Goal: Information Seeking & Learning: Check status

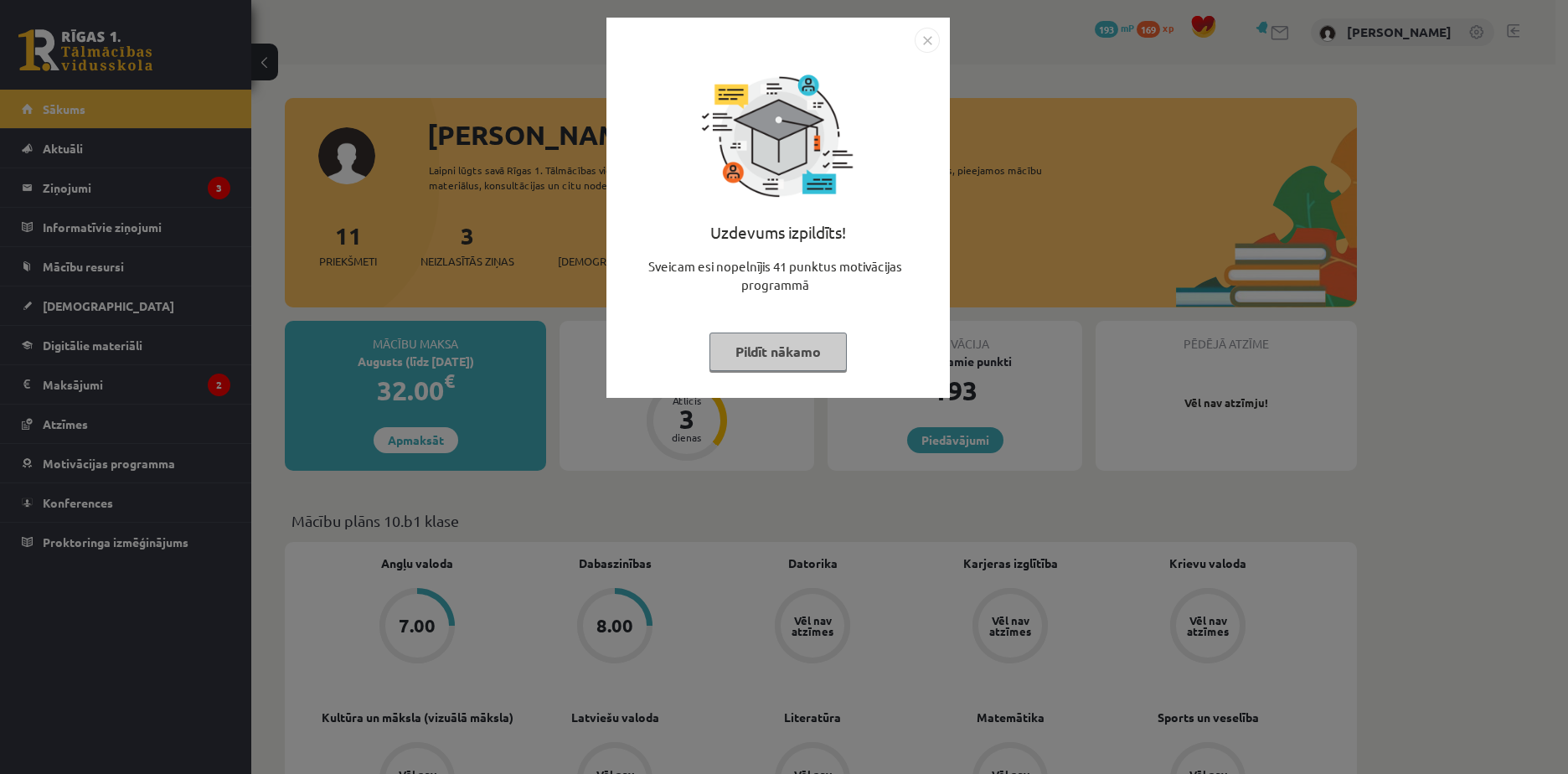
click at [932, 40] on img "Close" at bounding box center [927, 40] width 25 height 25
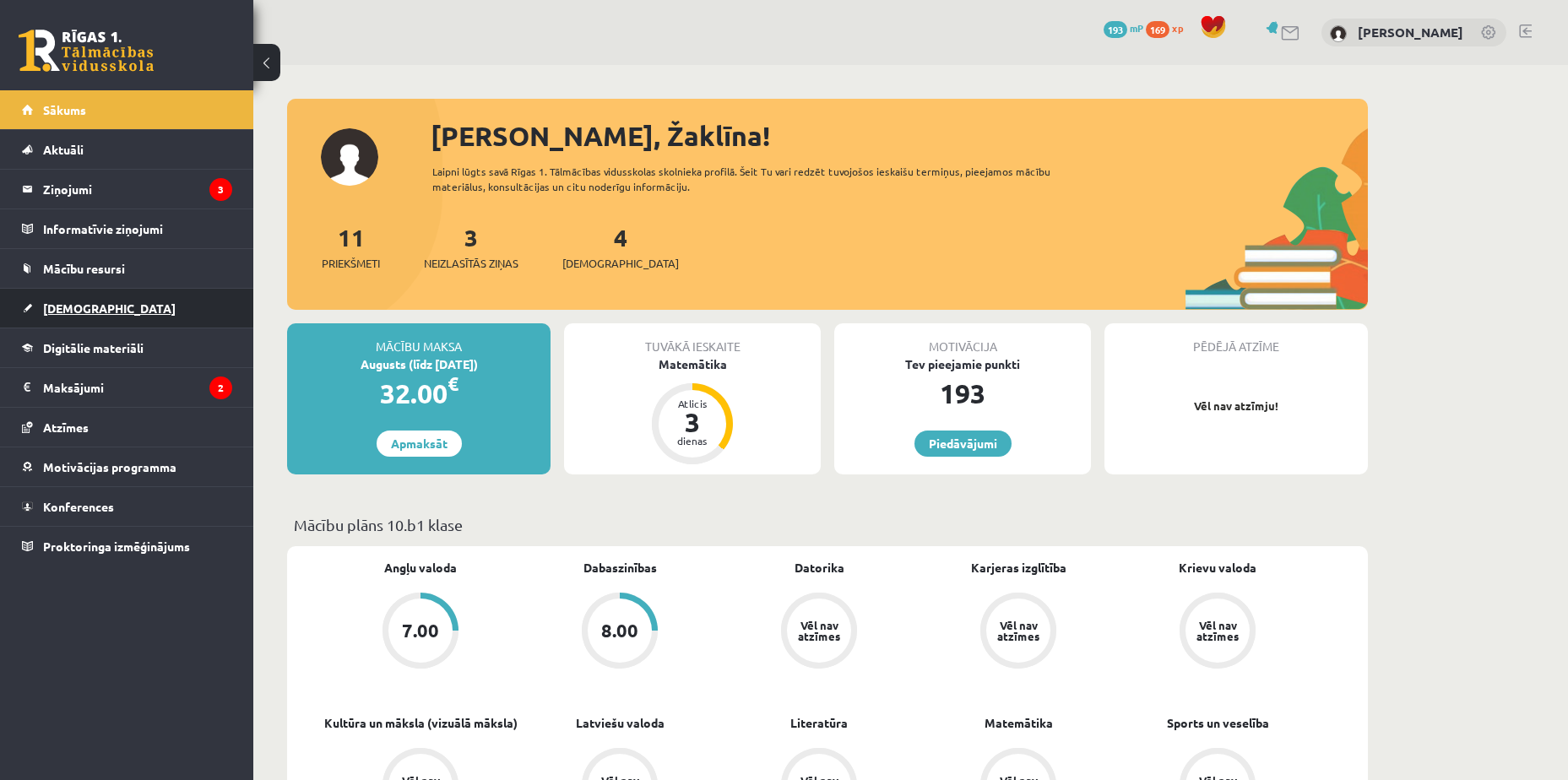
click at [169, 308] on link "[DEMOGRAPHIC_DATA]" at bounding box center [127, 309] width 210 height 39
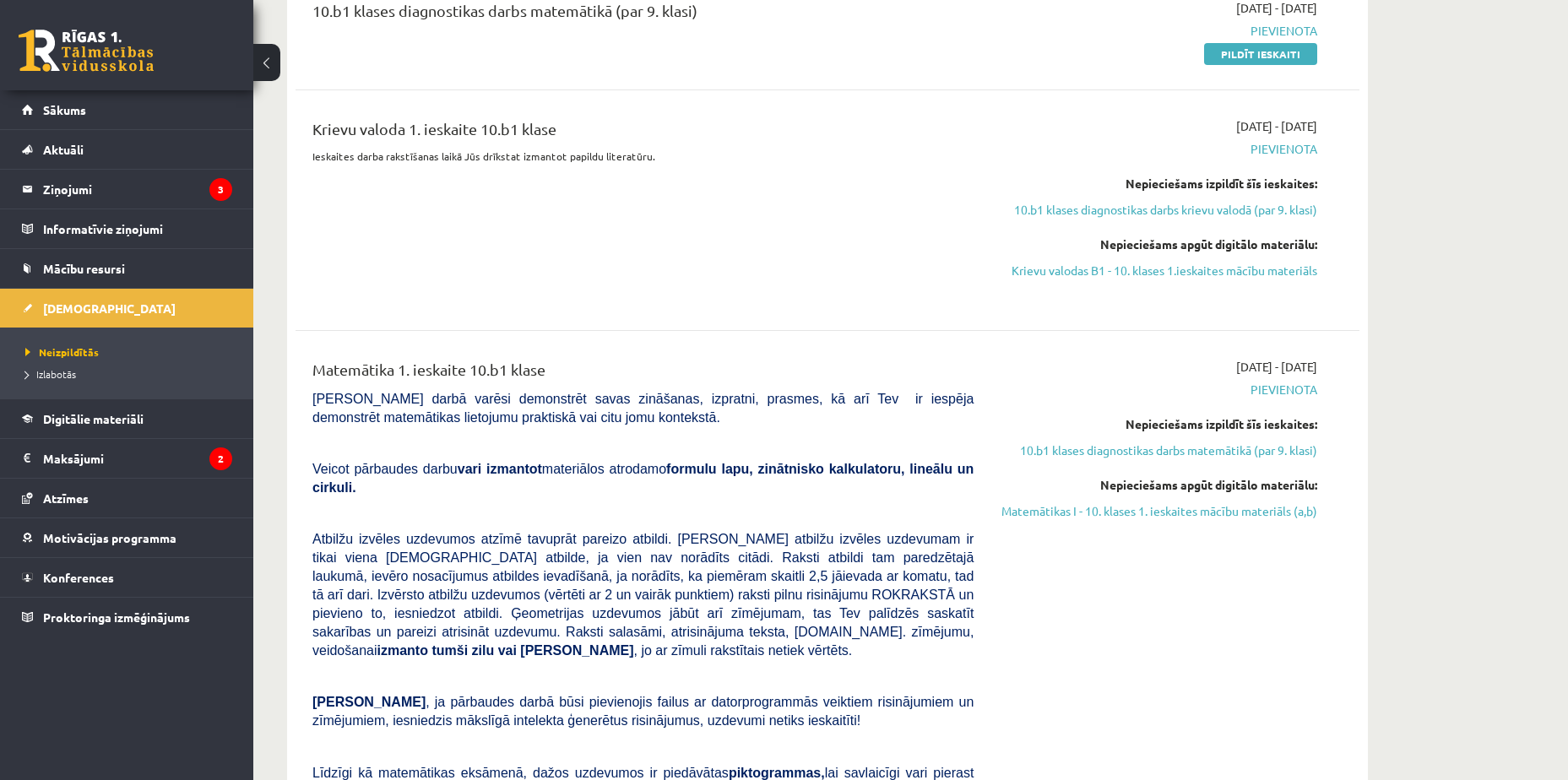
scroll to position [1435, 0]
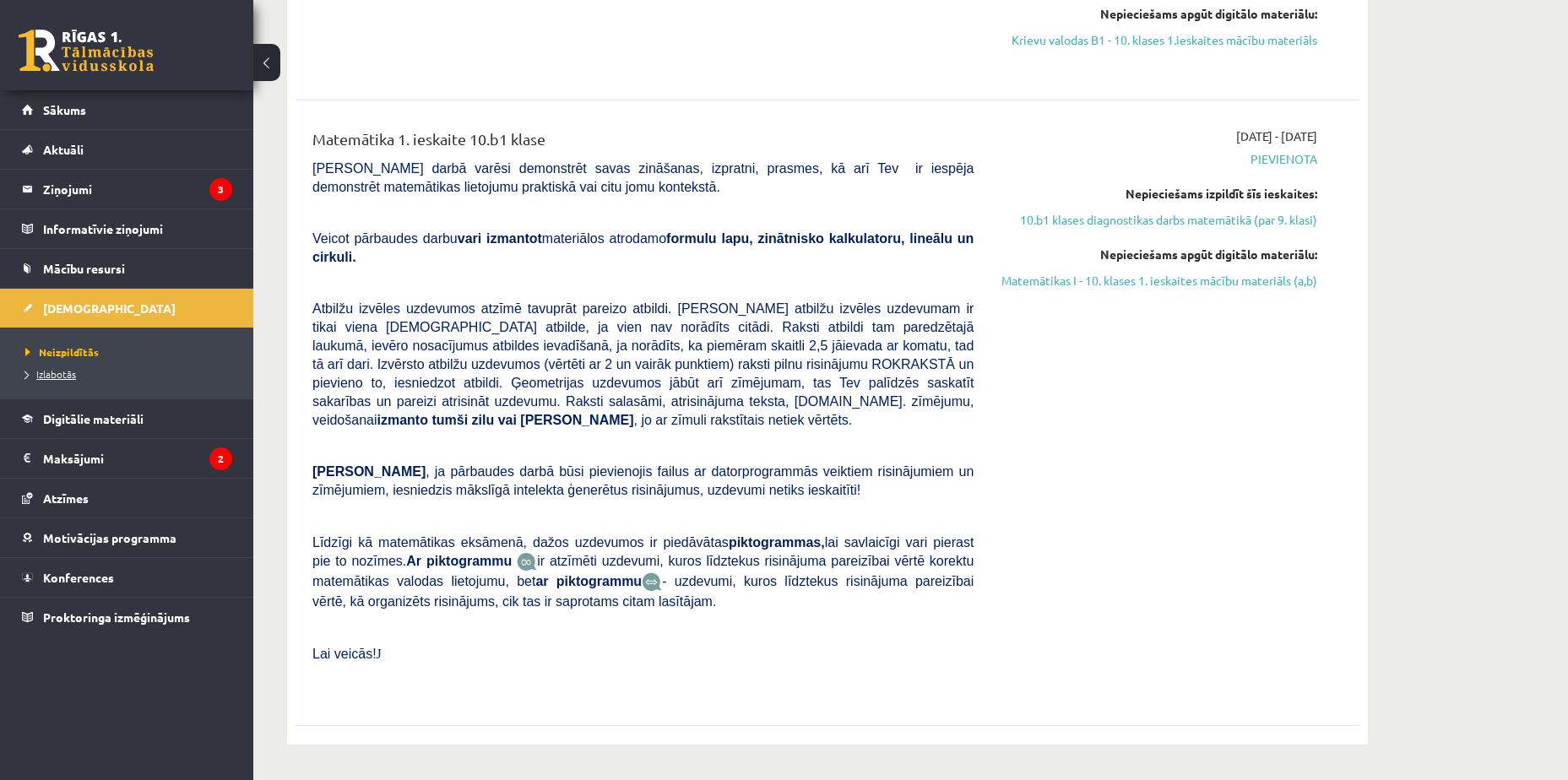
click at [88, 370] on link "Izlabotās" at bounding box center [131, 373] width 211 height 15
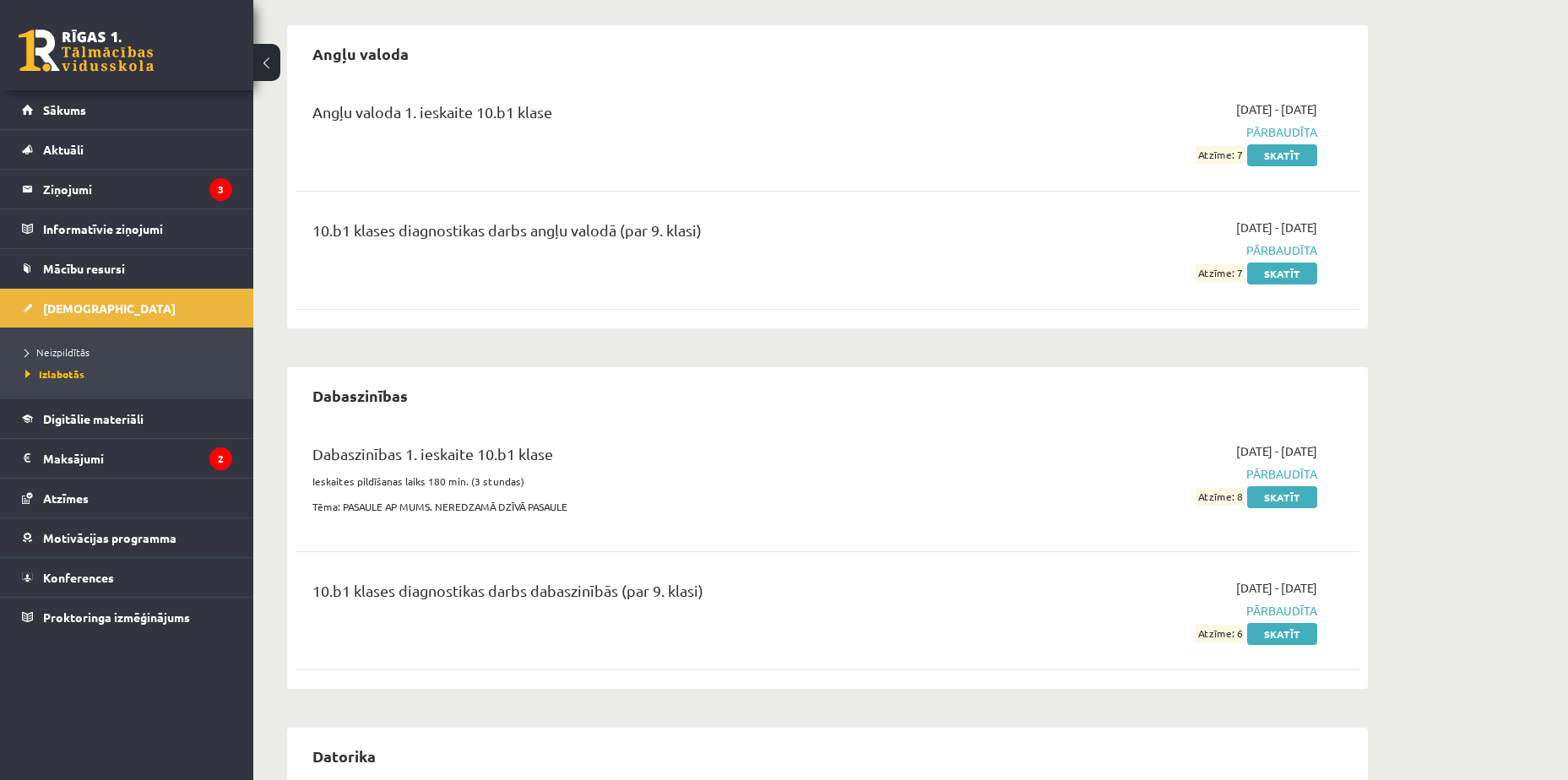
scroll to position [169, 0]
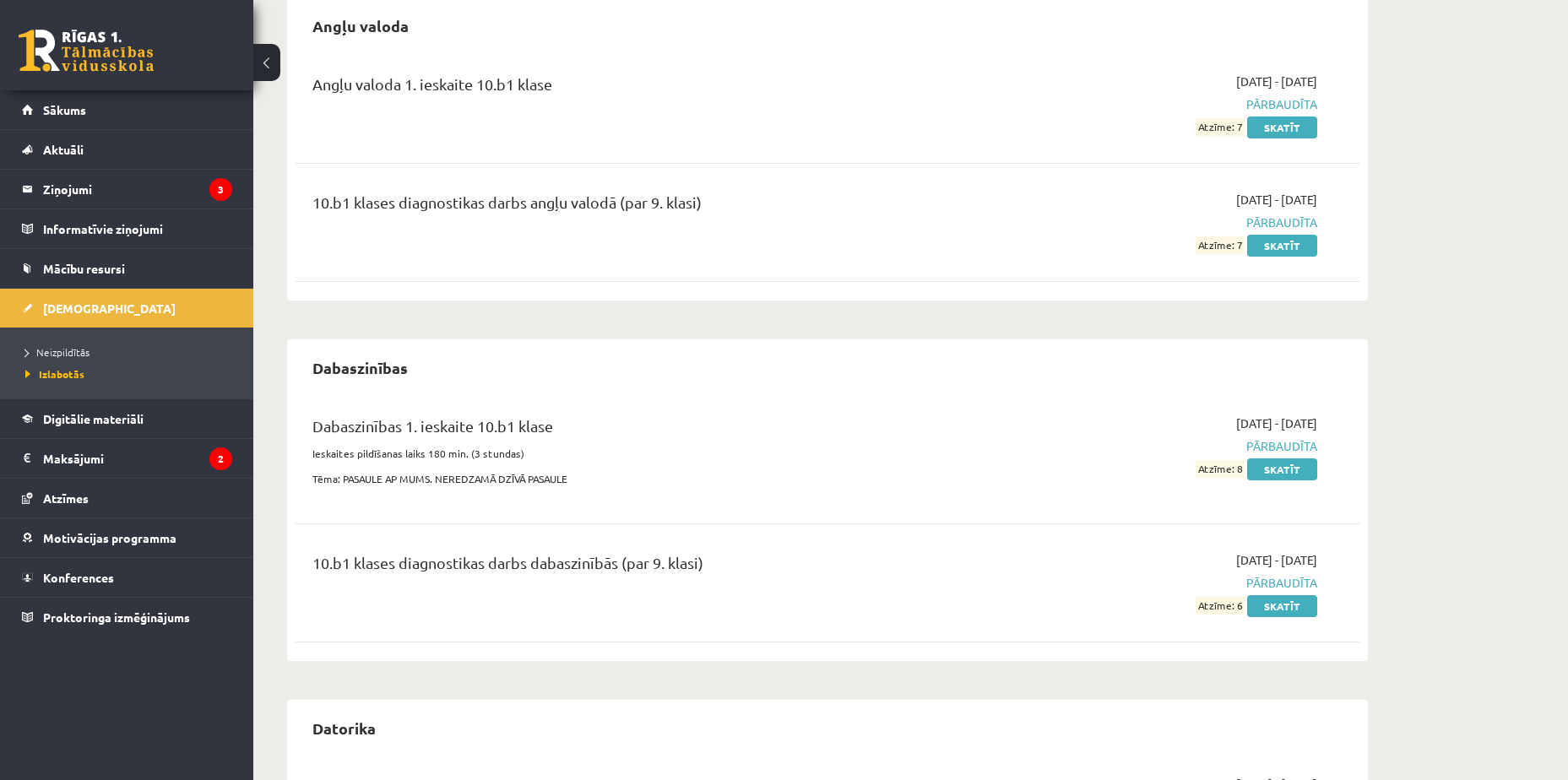
click at [52, 343] on li "Neizpildītās" at bounding box center [131, 352] width 211 height 22
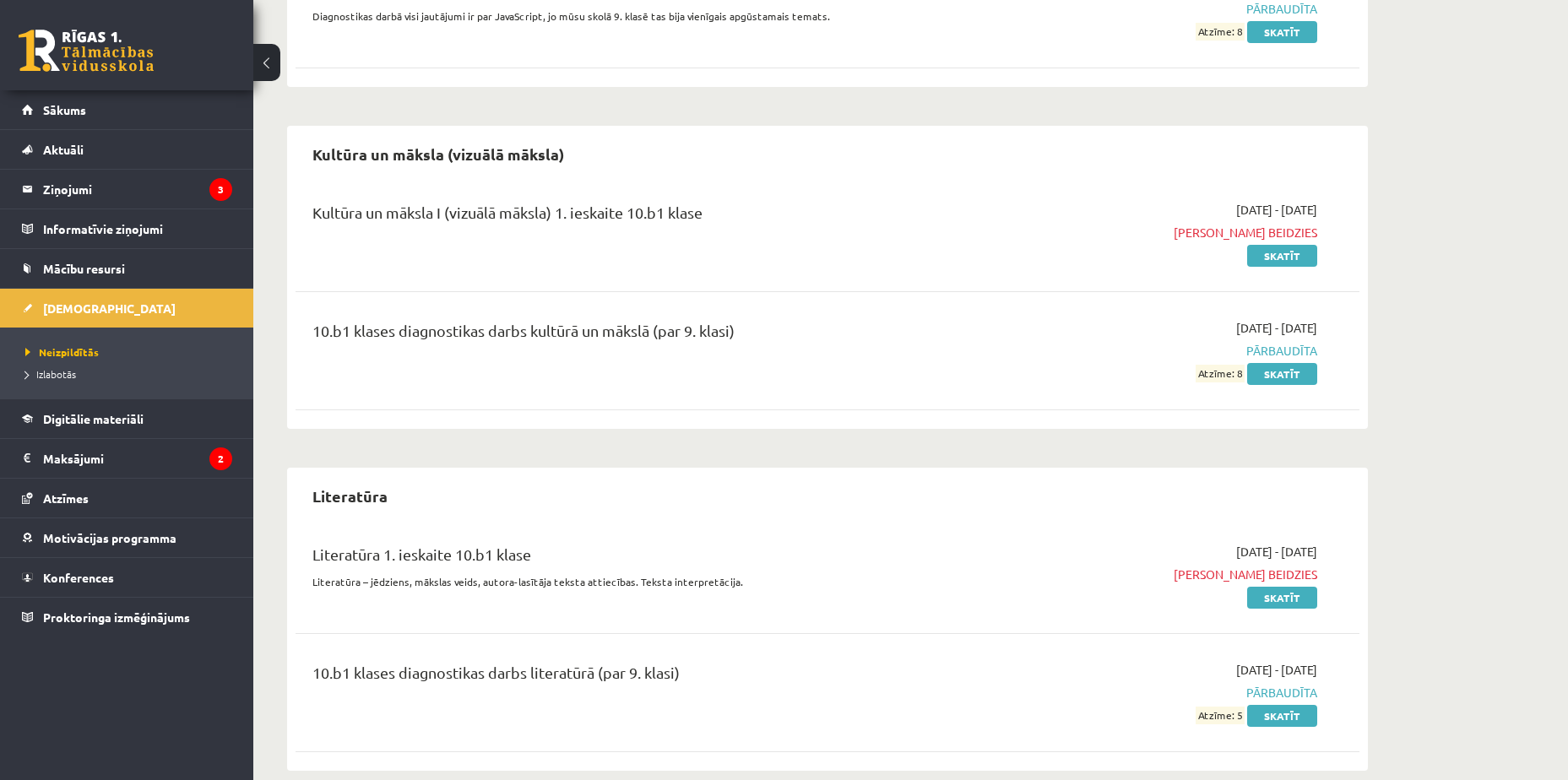
scroll to position [1326, 0]
click at [77, 347] on span "Neizpildītās" at bounding box center [62, 351] width 73 height 13
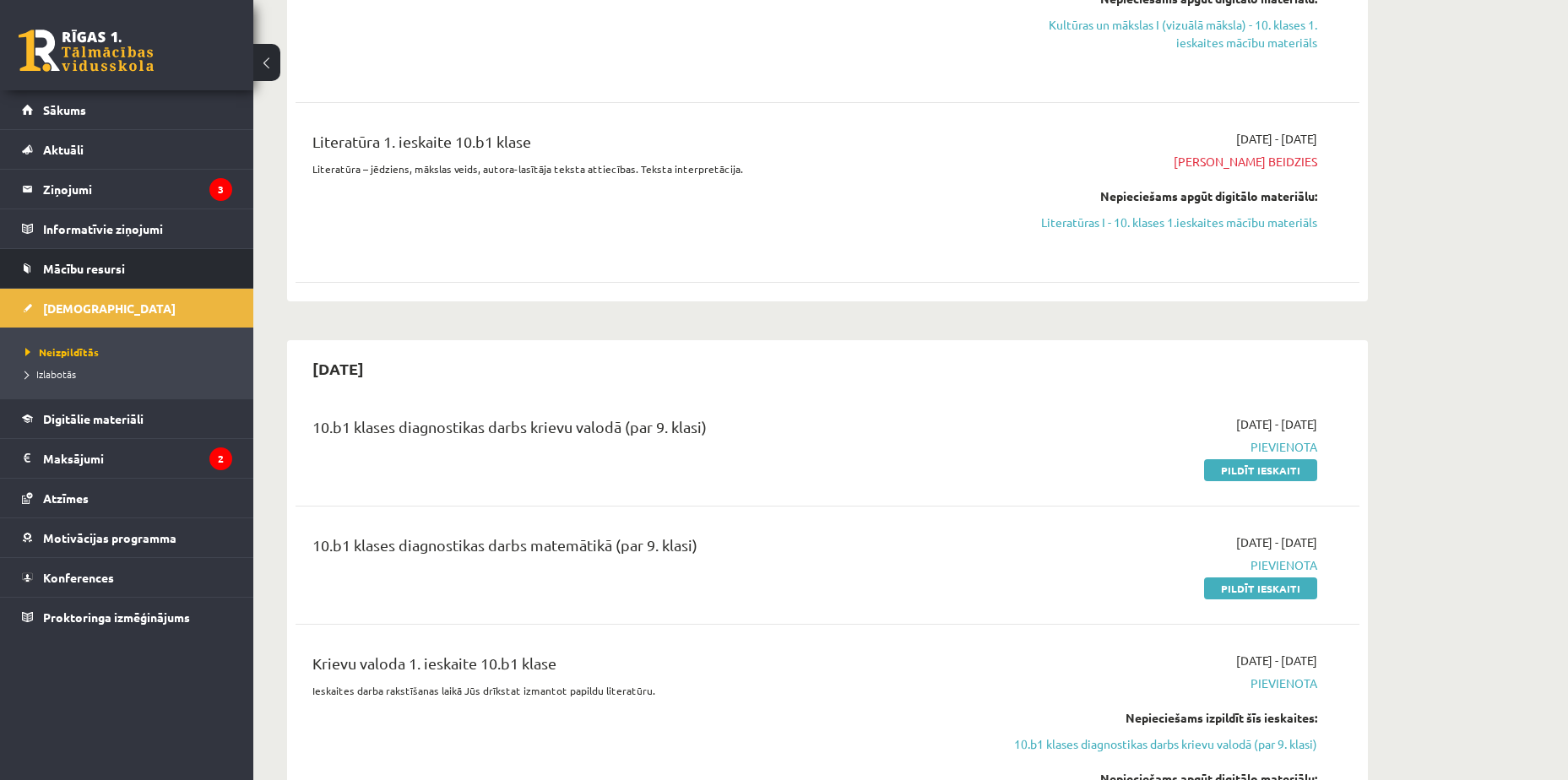
scroll to position [650, 0]
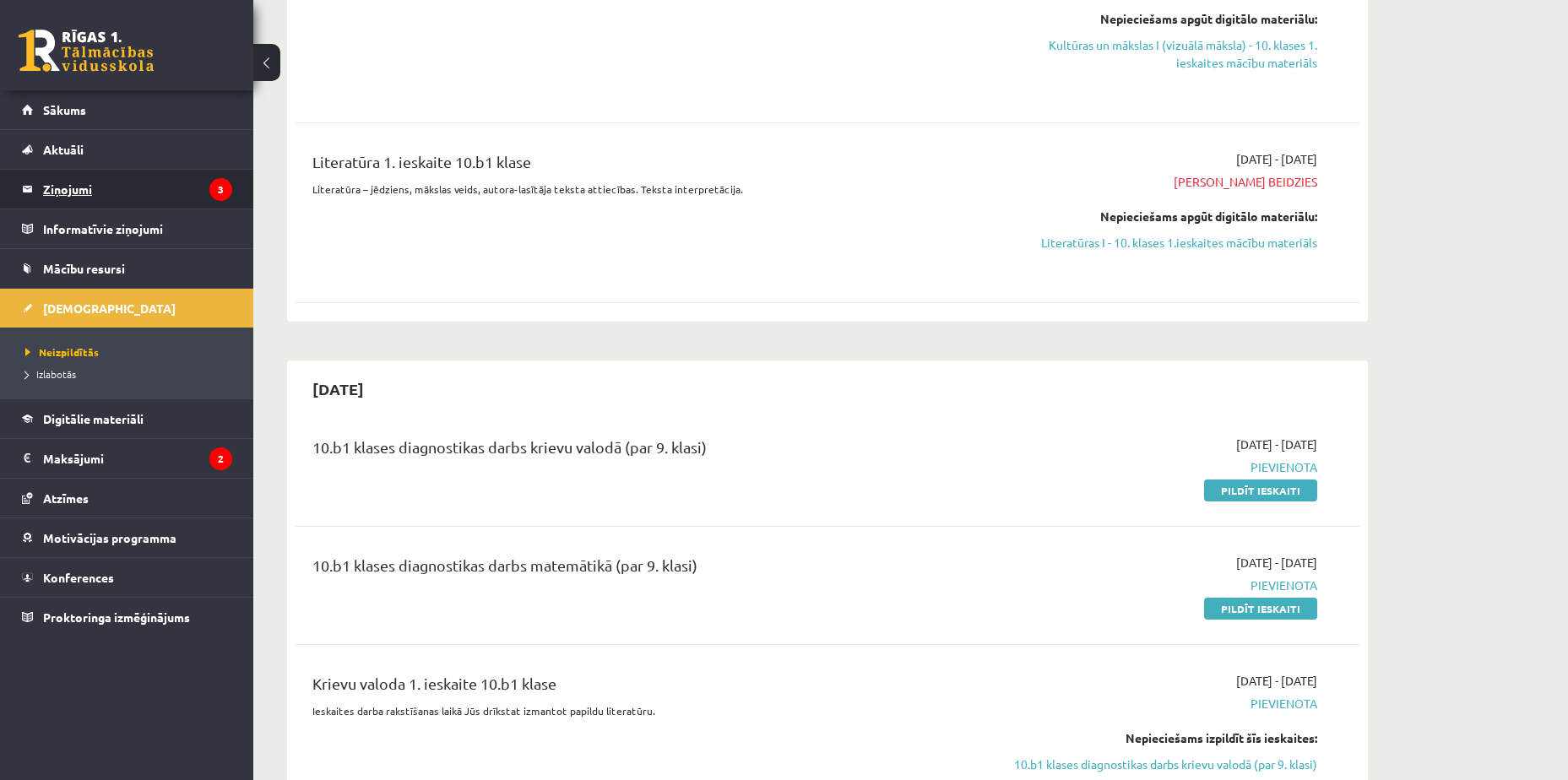
click at [159, 190] on legend "Ziņojumi 3" at bounding box center [138, 189] width 189 height 39
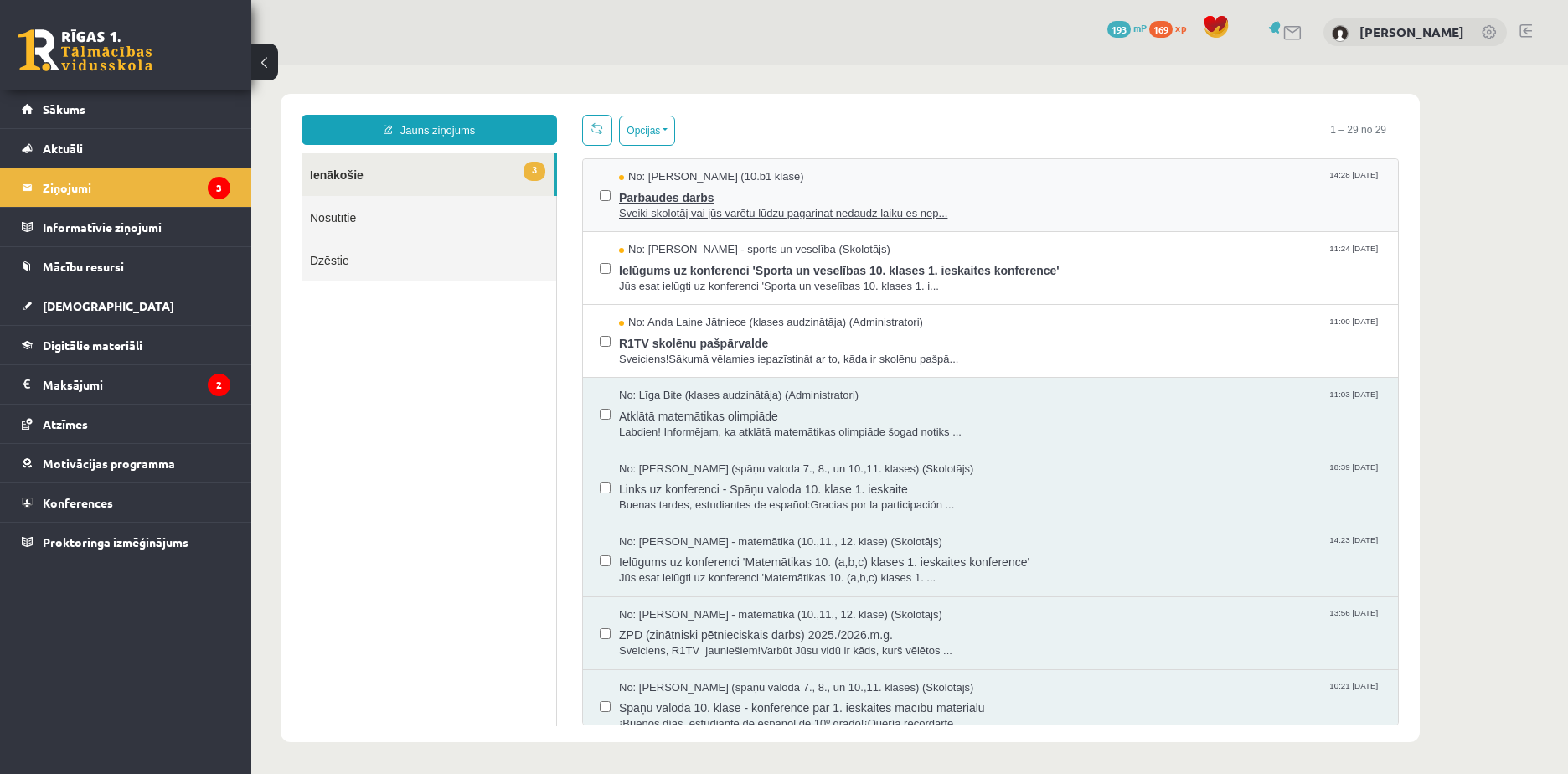
click at [995, 197] on span "Parbaudes darbs" at bounding box center [1000, 196] width 763 height 21
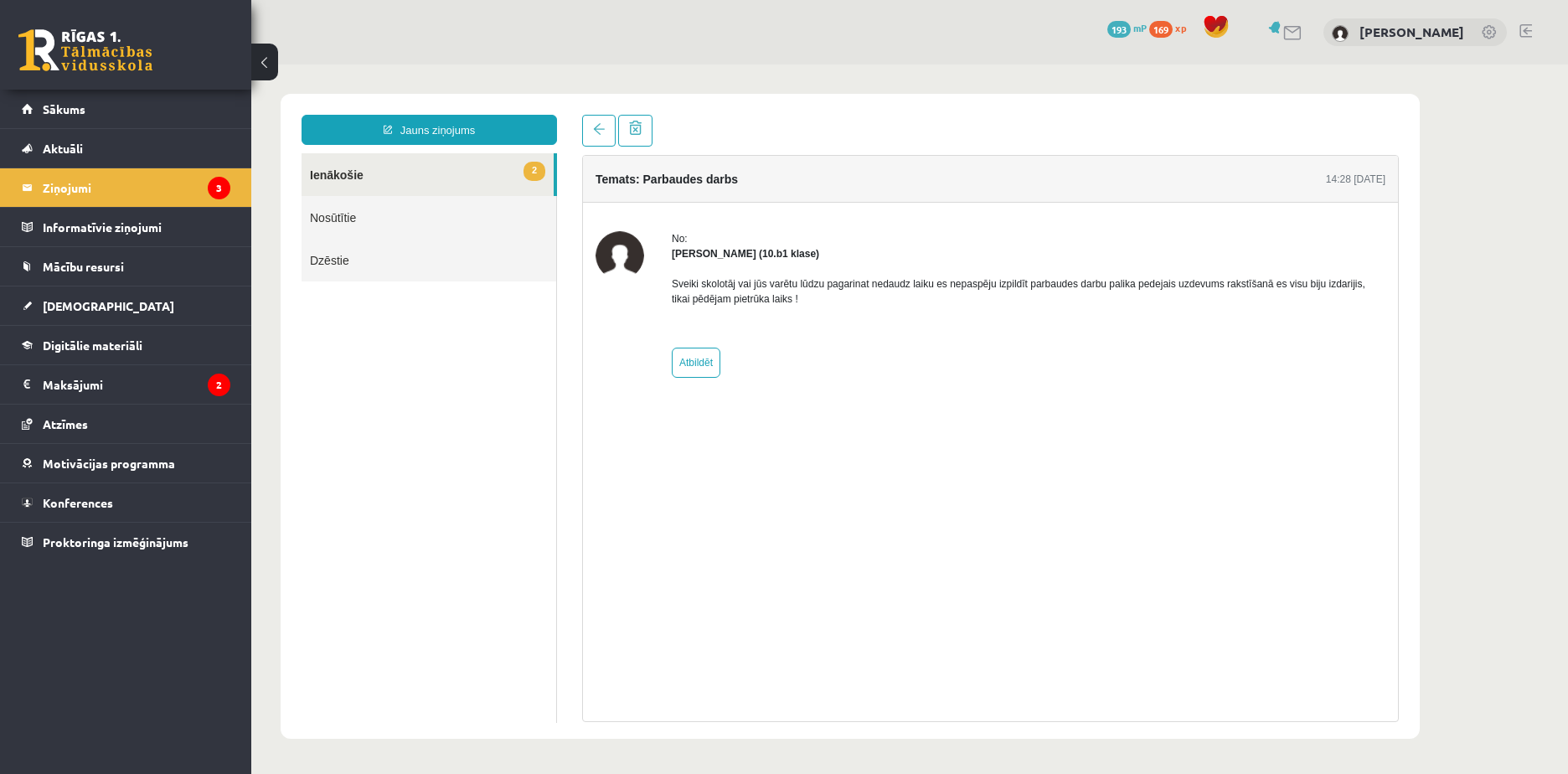
click at [582, 139] on div "Temats: Parbaudes darbs 14:28 [DATE] No: [PERSON_NAME] (10.b1 klase) Sveiki sko…" at bounding box center [990, 419] width 841 height 607
click at [595, 134] on span at bounding box center [598, 128] width 11 height 11
click at [591, 139] on link at bounding box center [599, 131] width 33 height 32
click at [458, 162] on link "2 Ienākošie" at bounding box center [427, 175] width 252 height 43
click at [595, 138] on link at bounding box center [599, 131] width 33 height 32
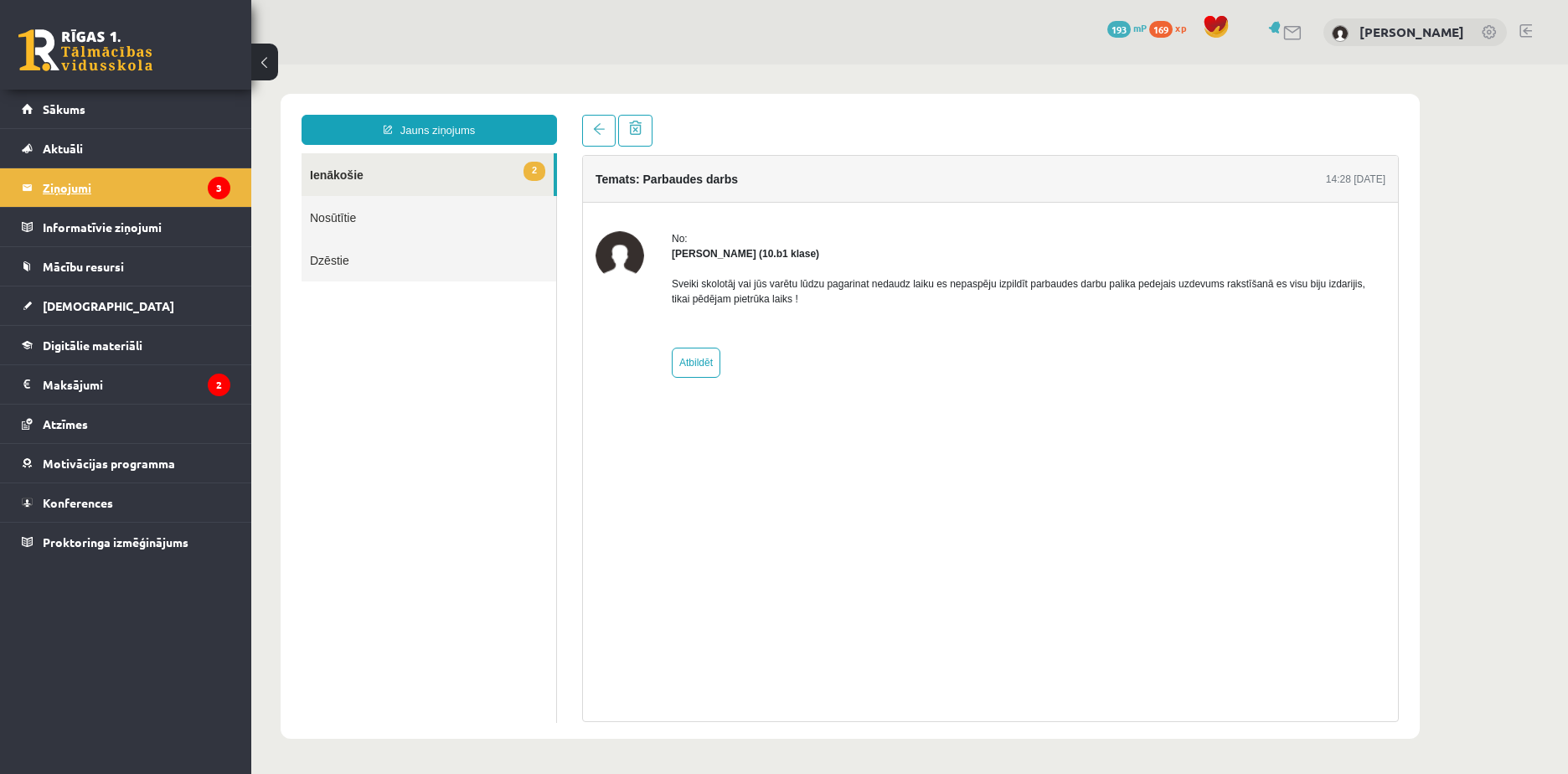
click at [131, 181] on legend "Ziņojumi 3" at bounding box center [137, 188] width 188 height 39
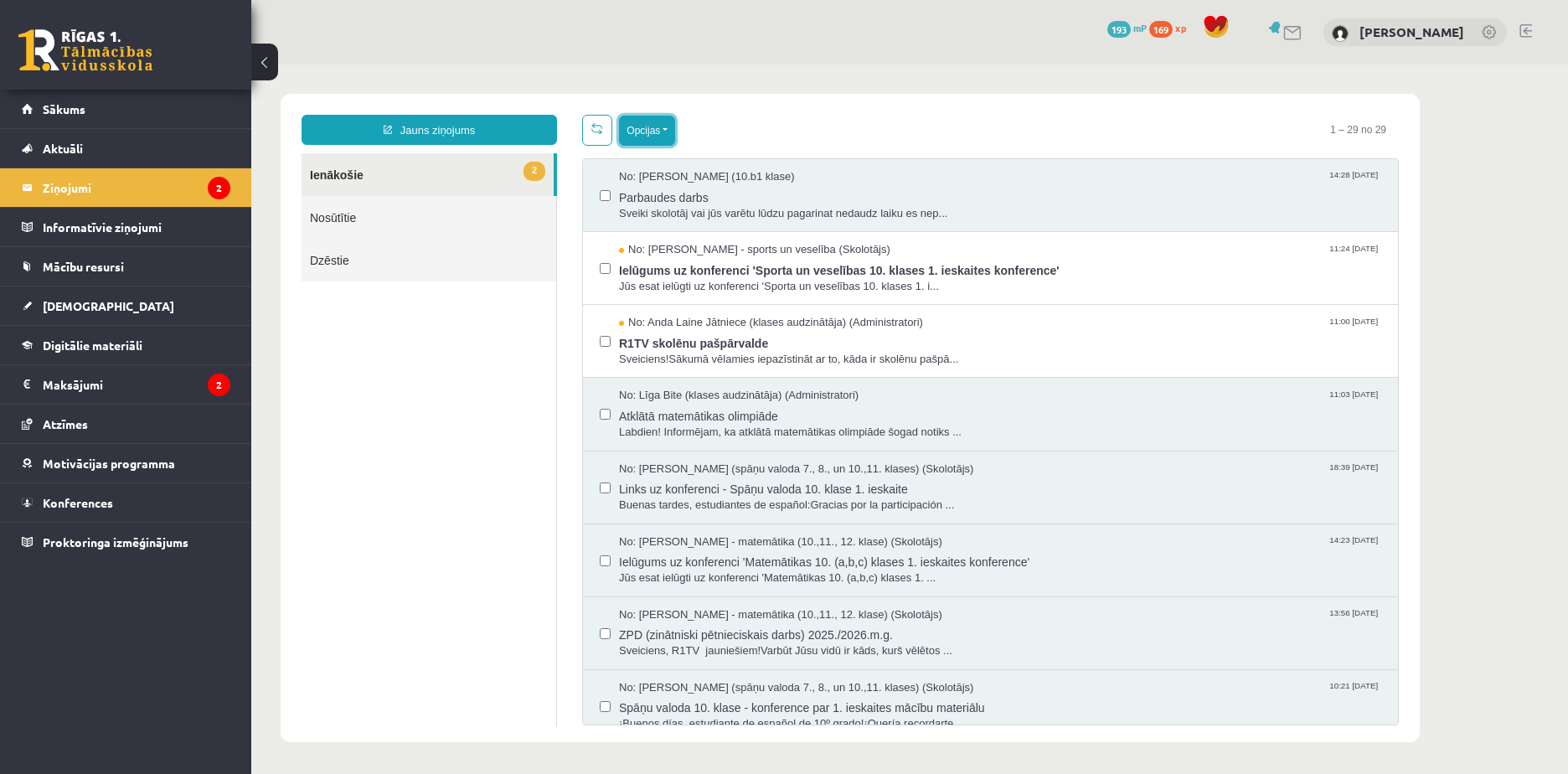
click at [653, 136] on button "Opcijas" at bounding box center [648, 131] width 56 height 30
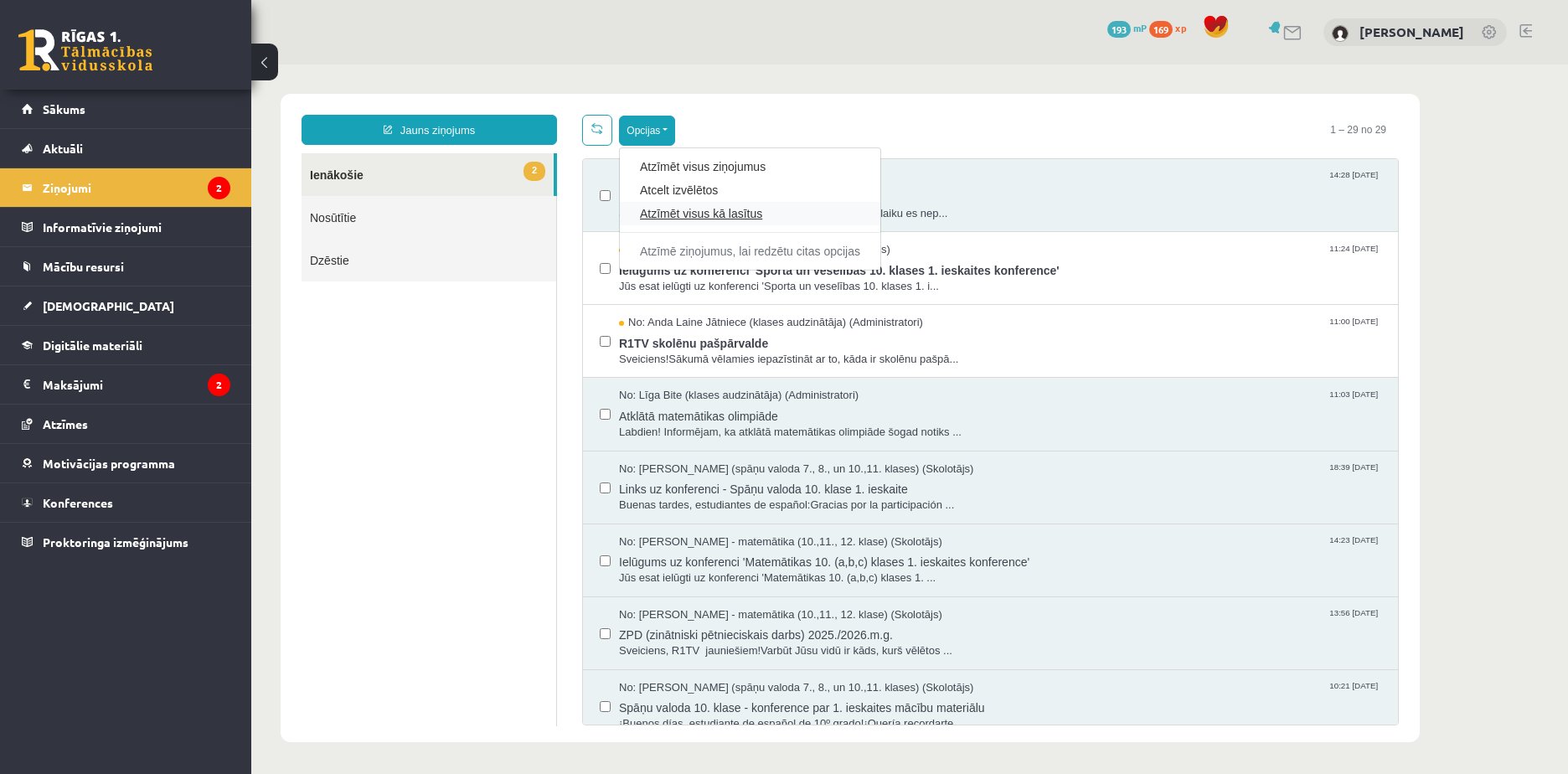
click at [779, 218] on link "Atzīmēt visus kā lasītus" at bounding box center [749, 213] width 220 height 17
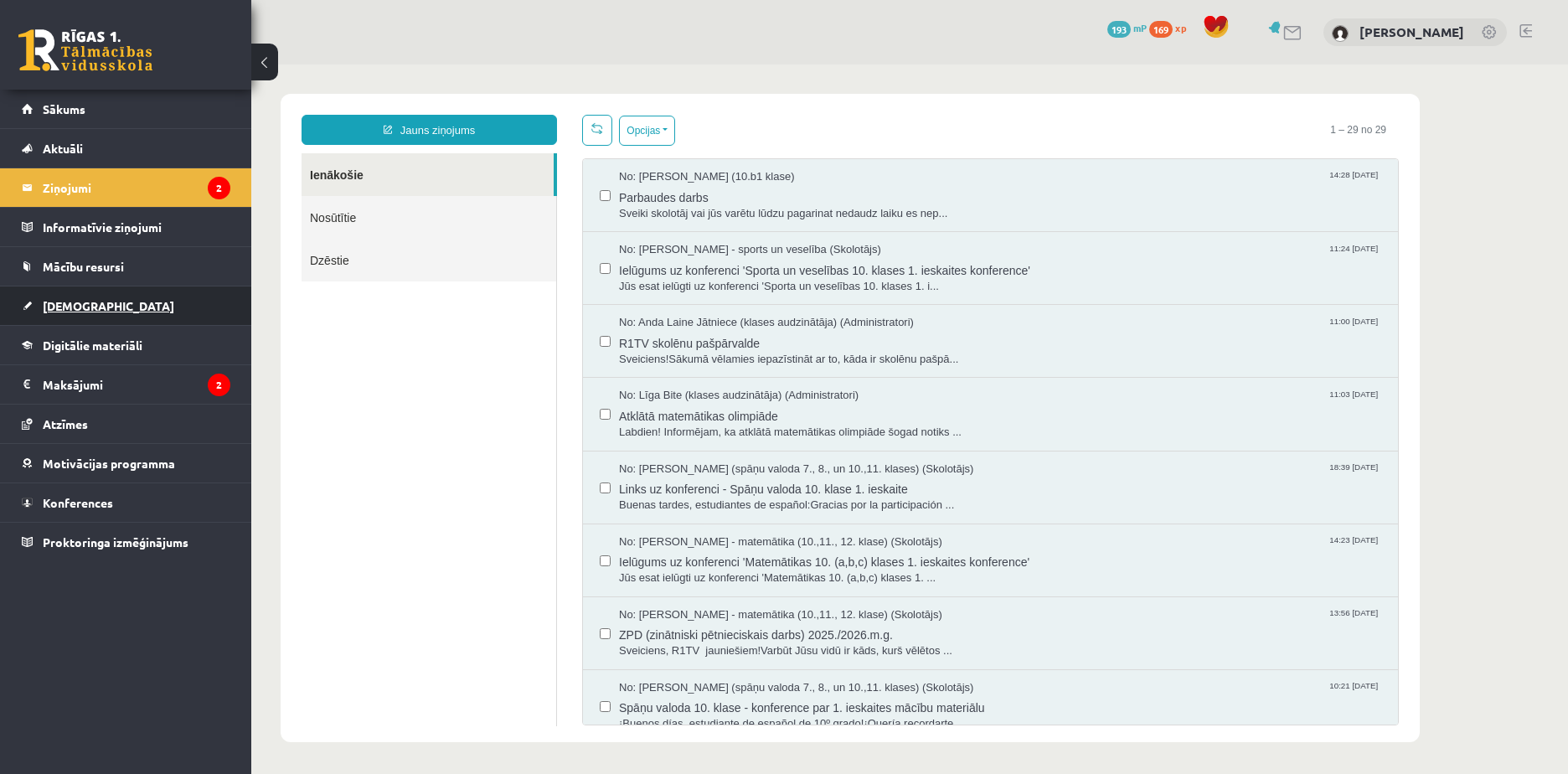
click at [142, 312] on link "[DEMOGRAPHIC_DATA]" at bounding box center [126, 306] width 209 height 39
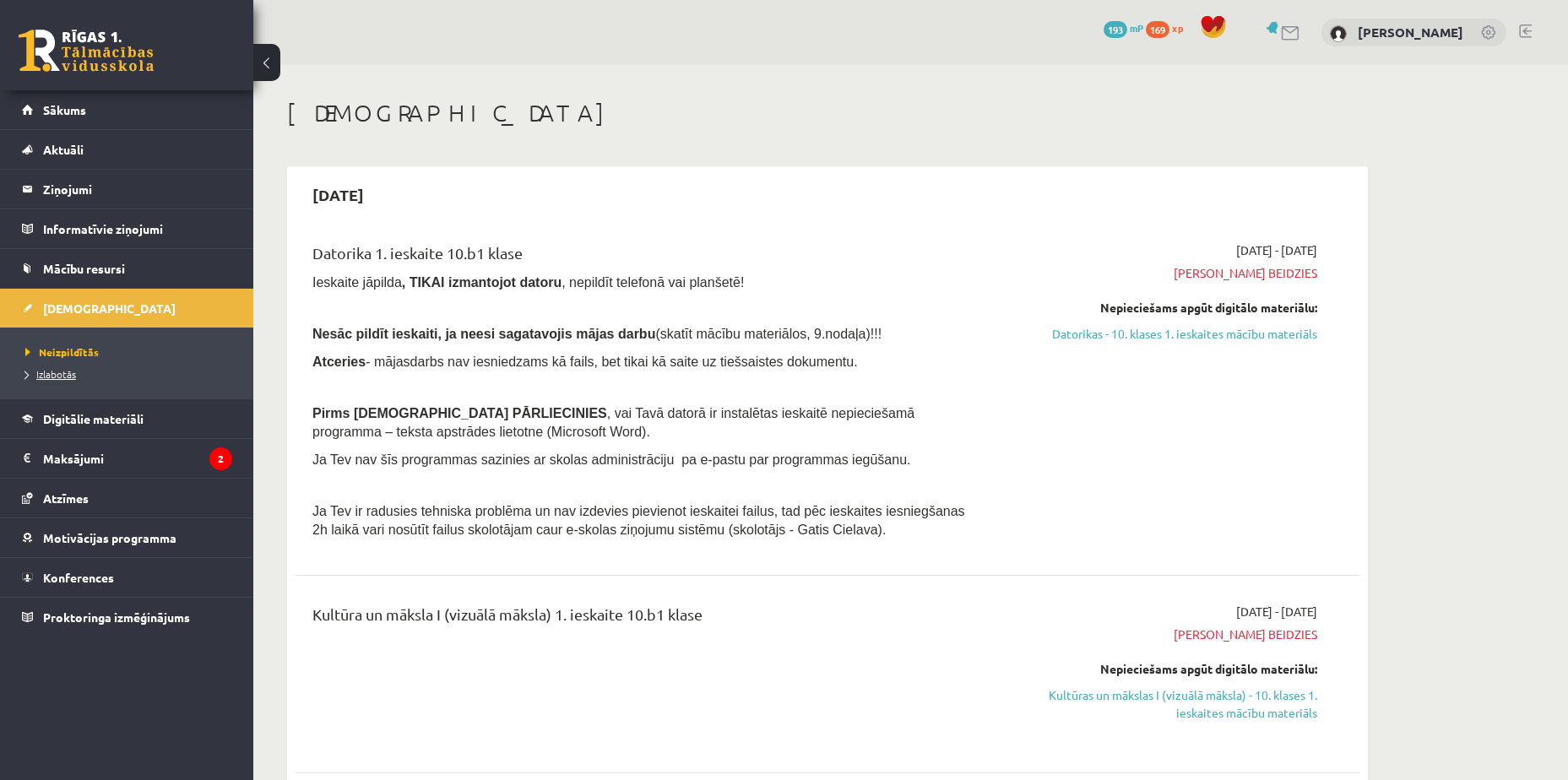
click at [73, 374] on span "Izlabotās" at bounding box center [50, 373] width 50 height 13
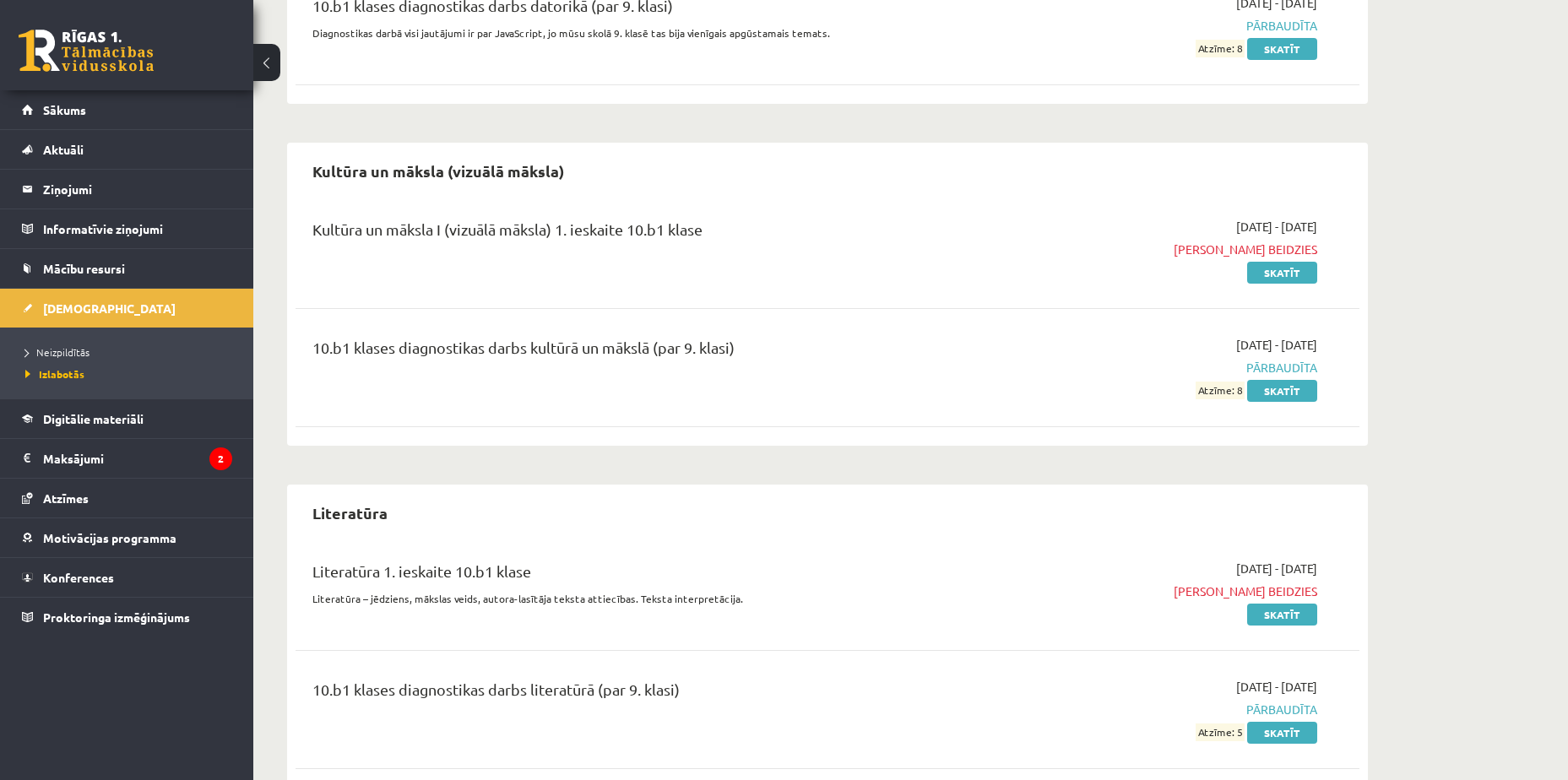
scroll to position [1352, 0]
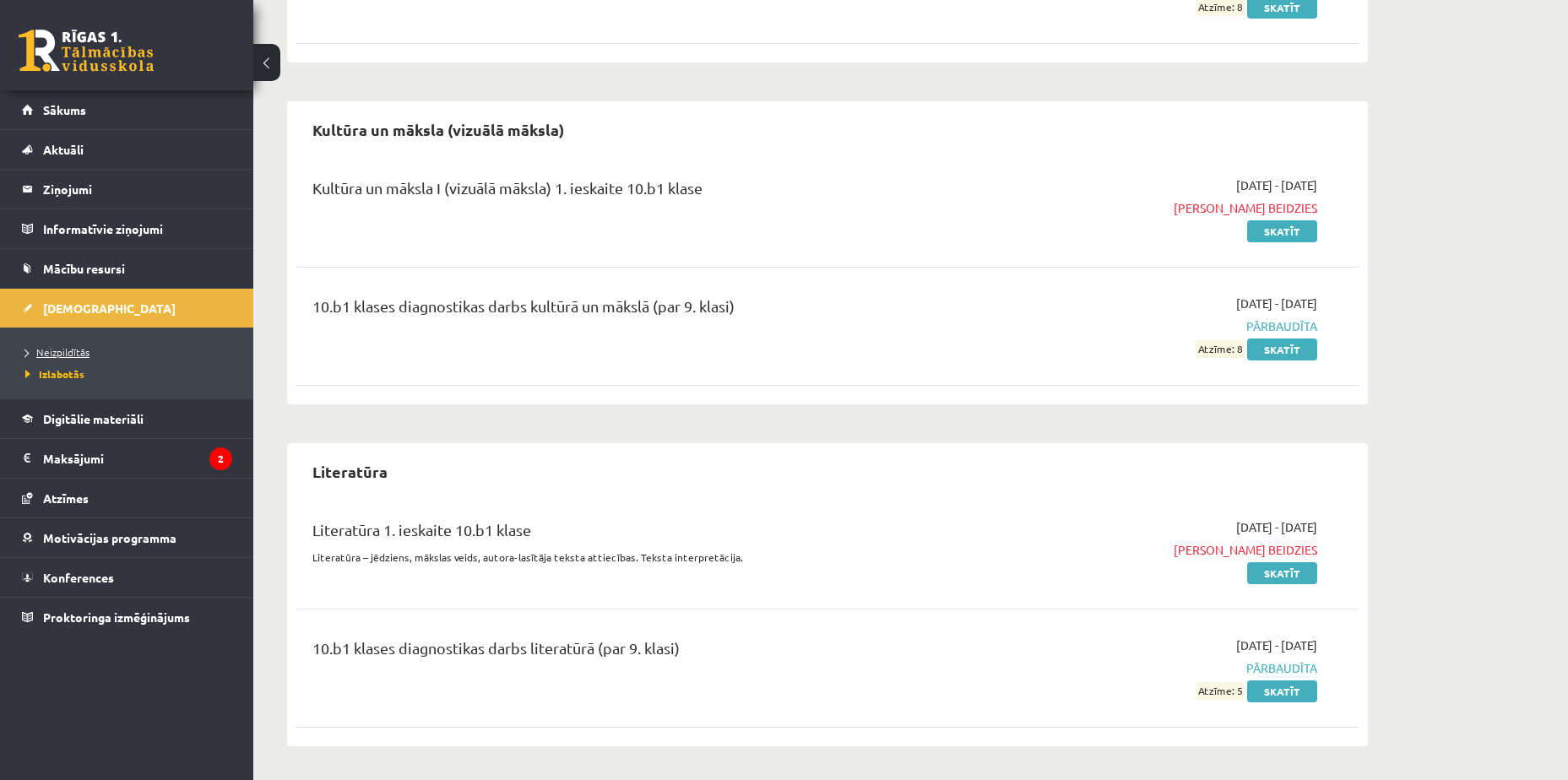
click at [66, 353] on span "Neizpildītās" at bounding box center [57, 351] width 65 height 13
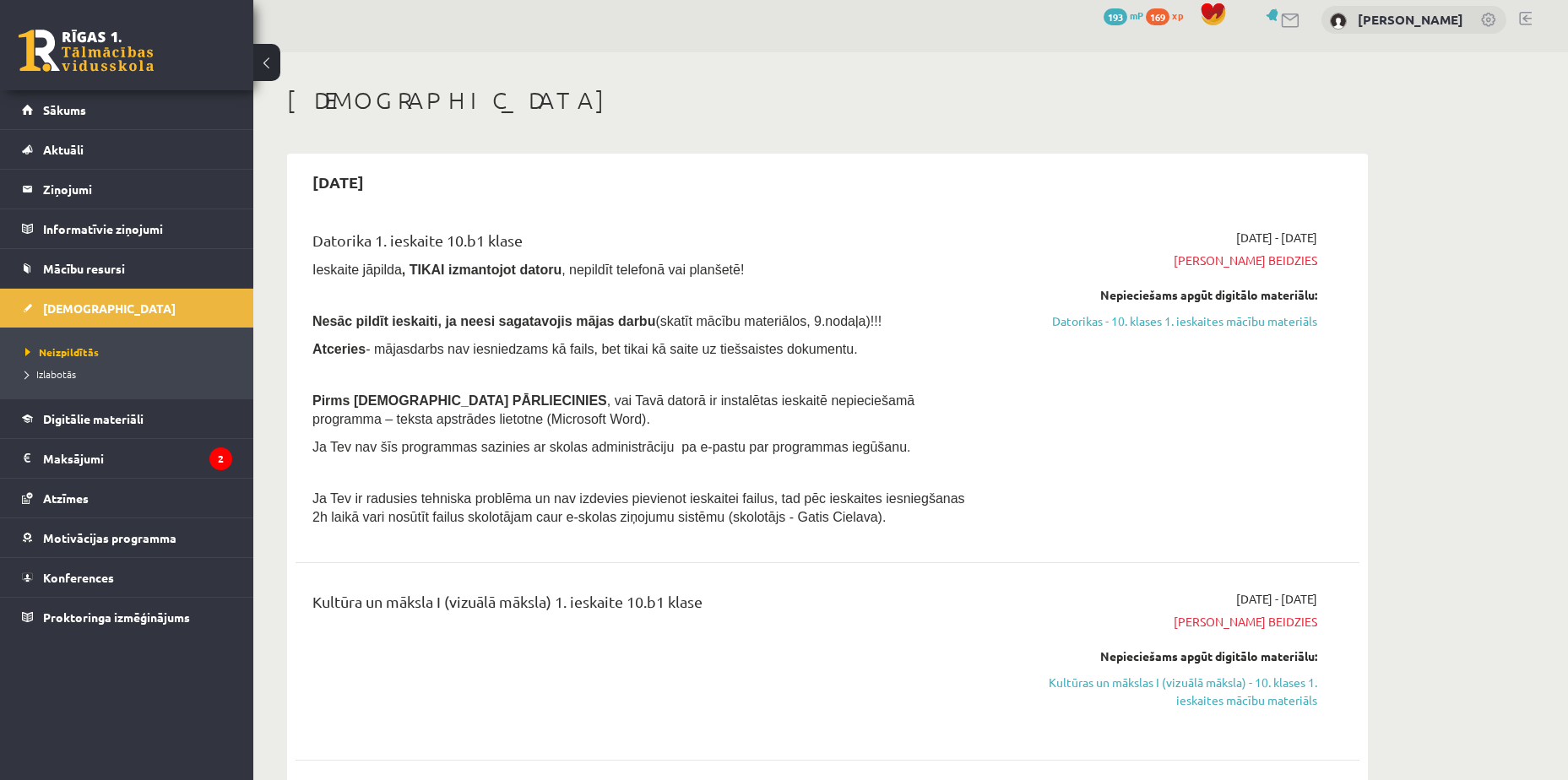
scroll to position [253, 0]
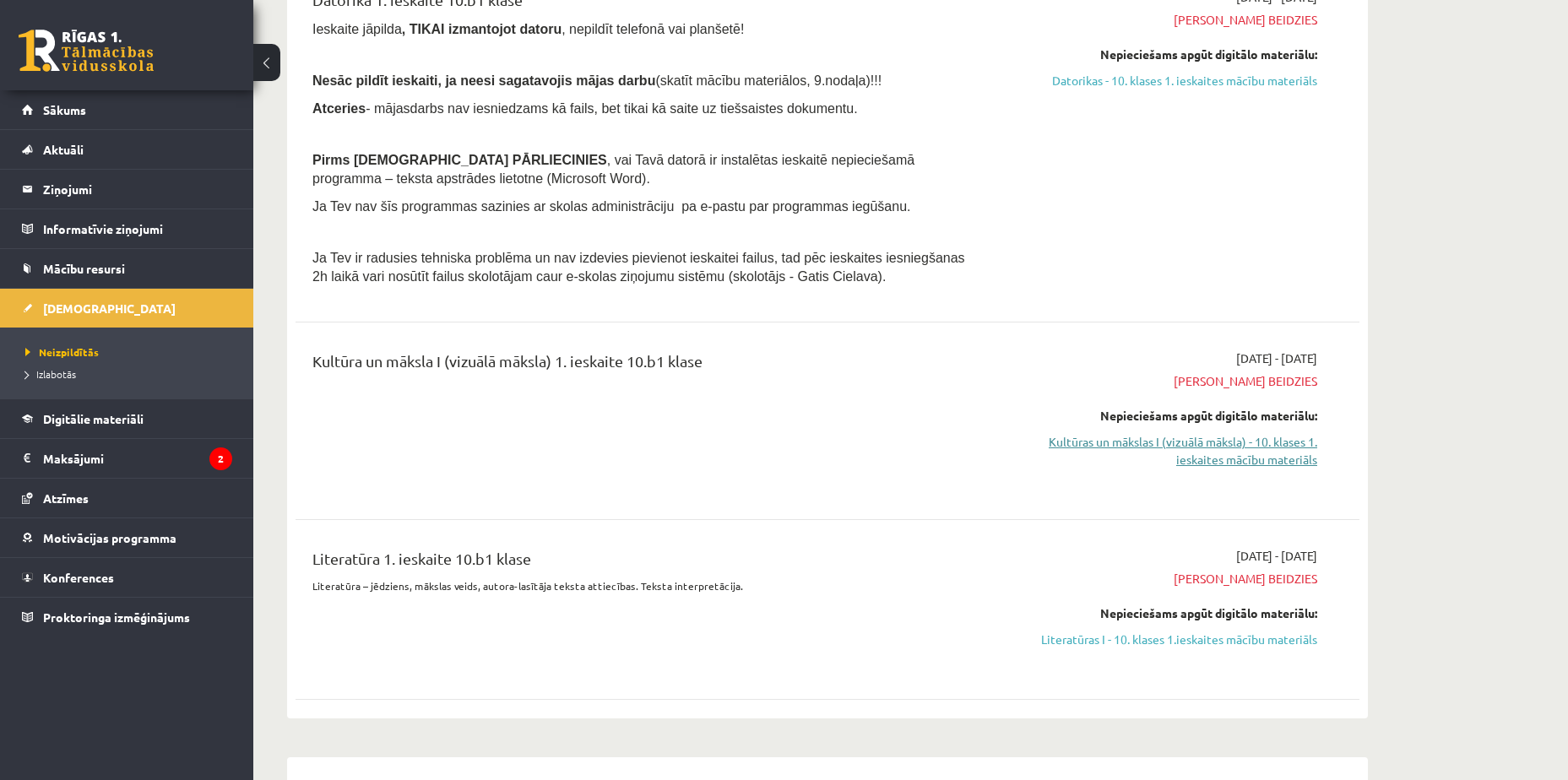
click at [1274, 445] on link "Kultūras un mākslas I (vizuālā māksla) - 10. klases 1. ieskaites mācību materiā…" at bounding box center [1158, 451] width 318 height 35
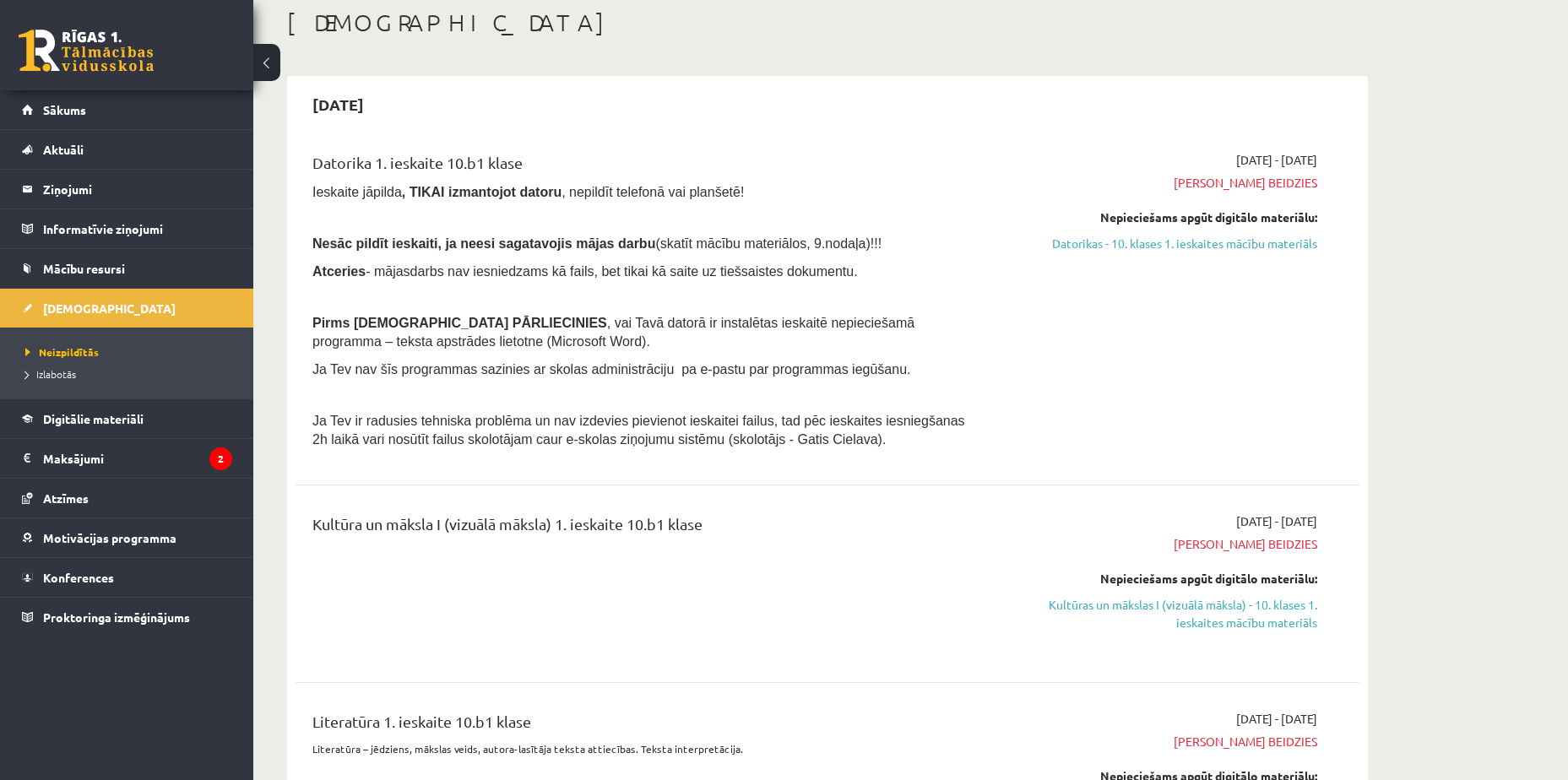
scroll to position [0, 0]
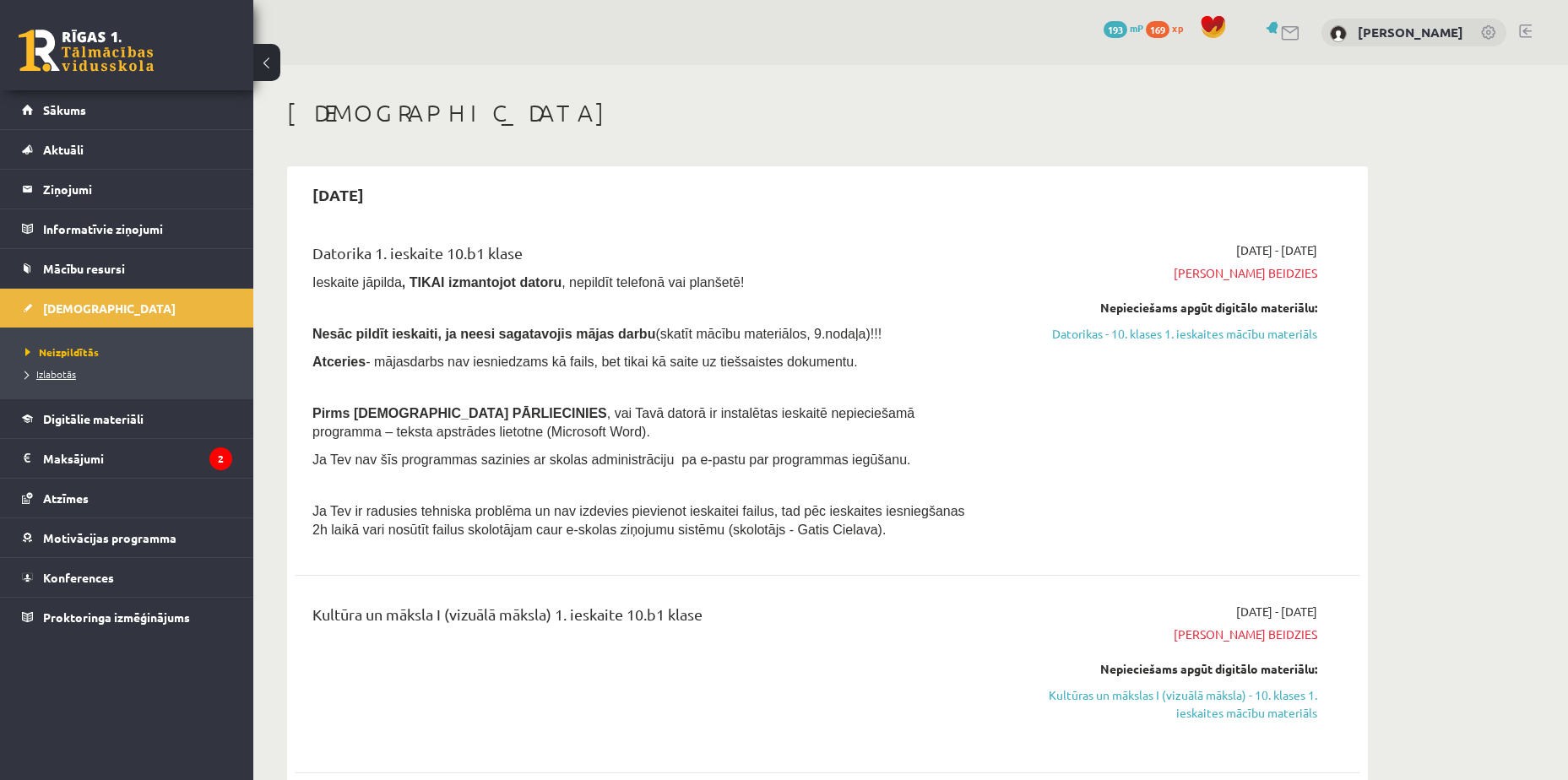
click at [88, 368] on link "Izlabotās" at bounding box center [131, 373] width 211 height 15
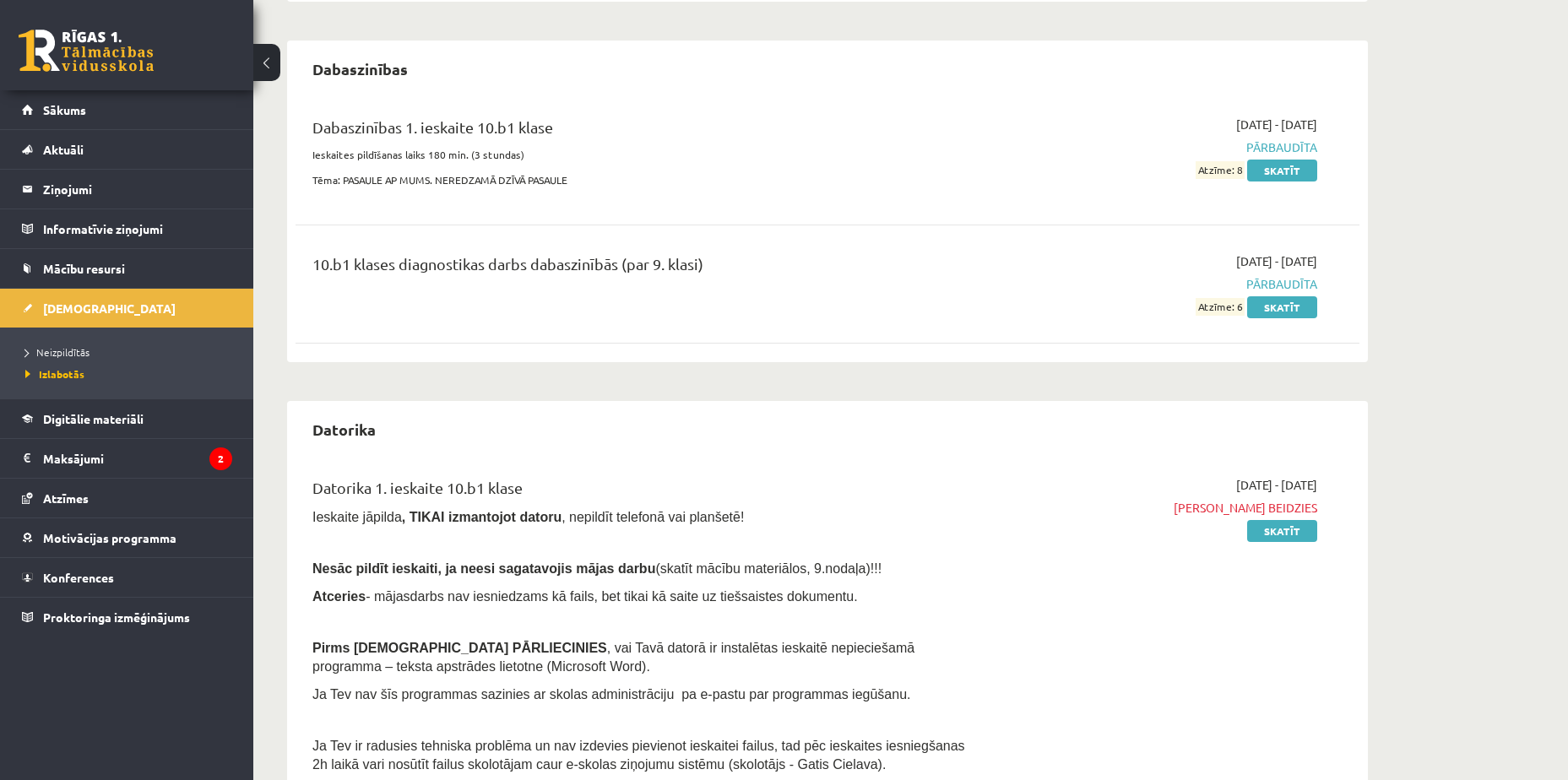
scroll to position [591, 0]
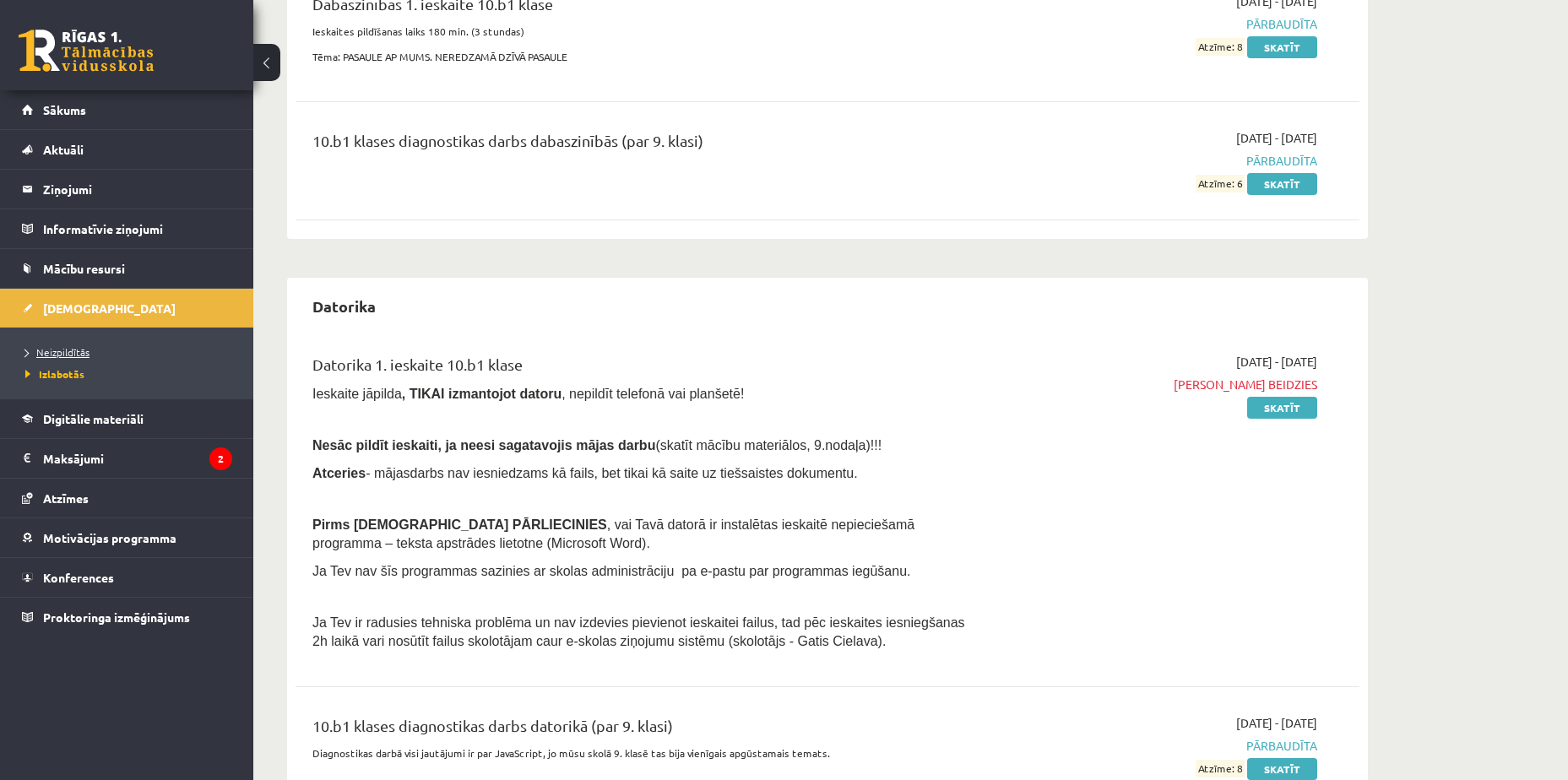
click at [163, 354] on link "Neizpildītās" at bounding box center [131, 352] width 211 height 15
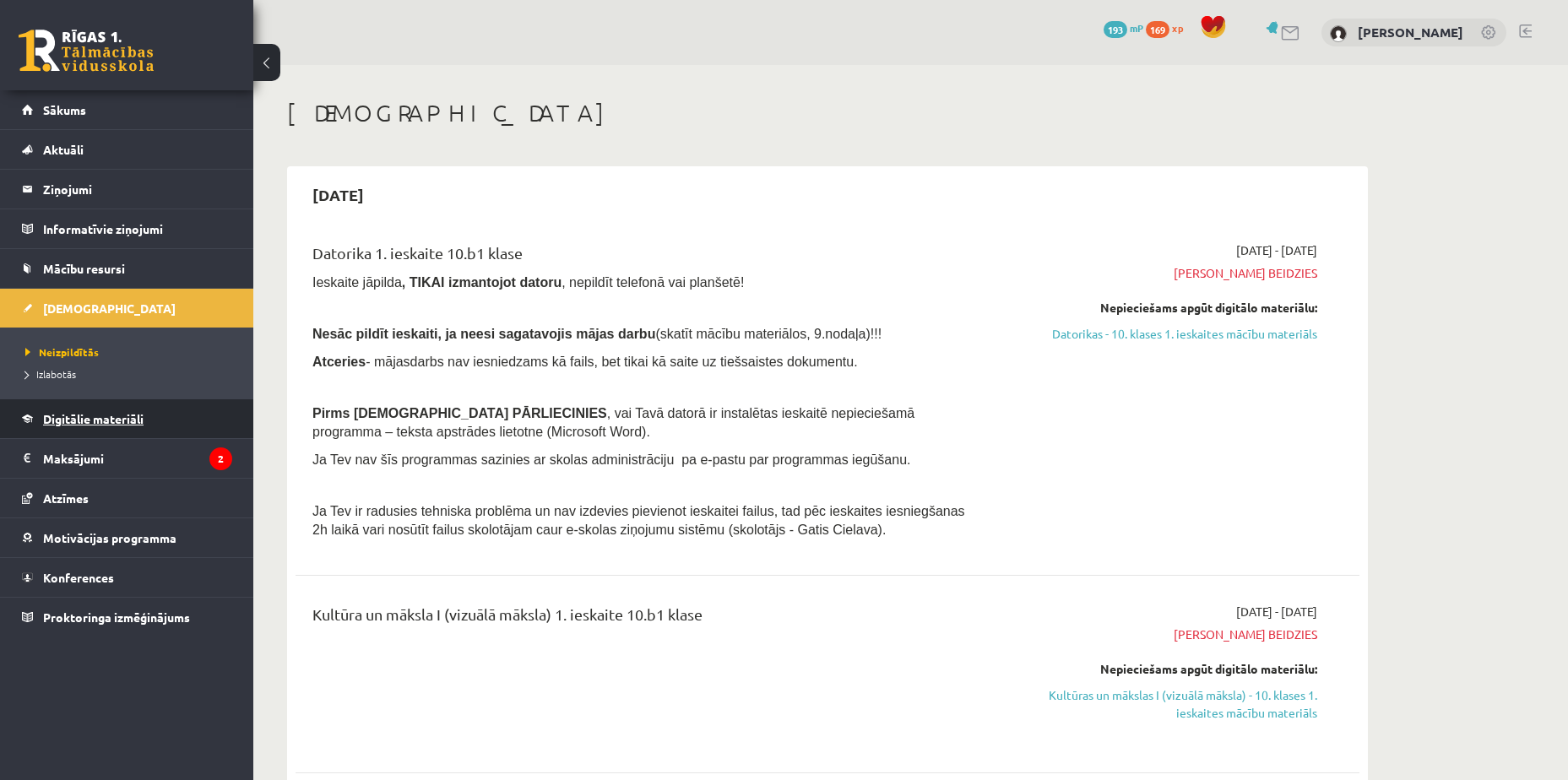
click at [101, 417] on span "Digitālie materiāli" at bounding box center [94, 418] width 101 height 15
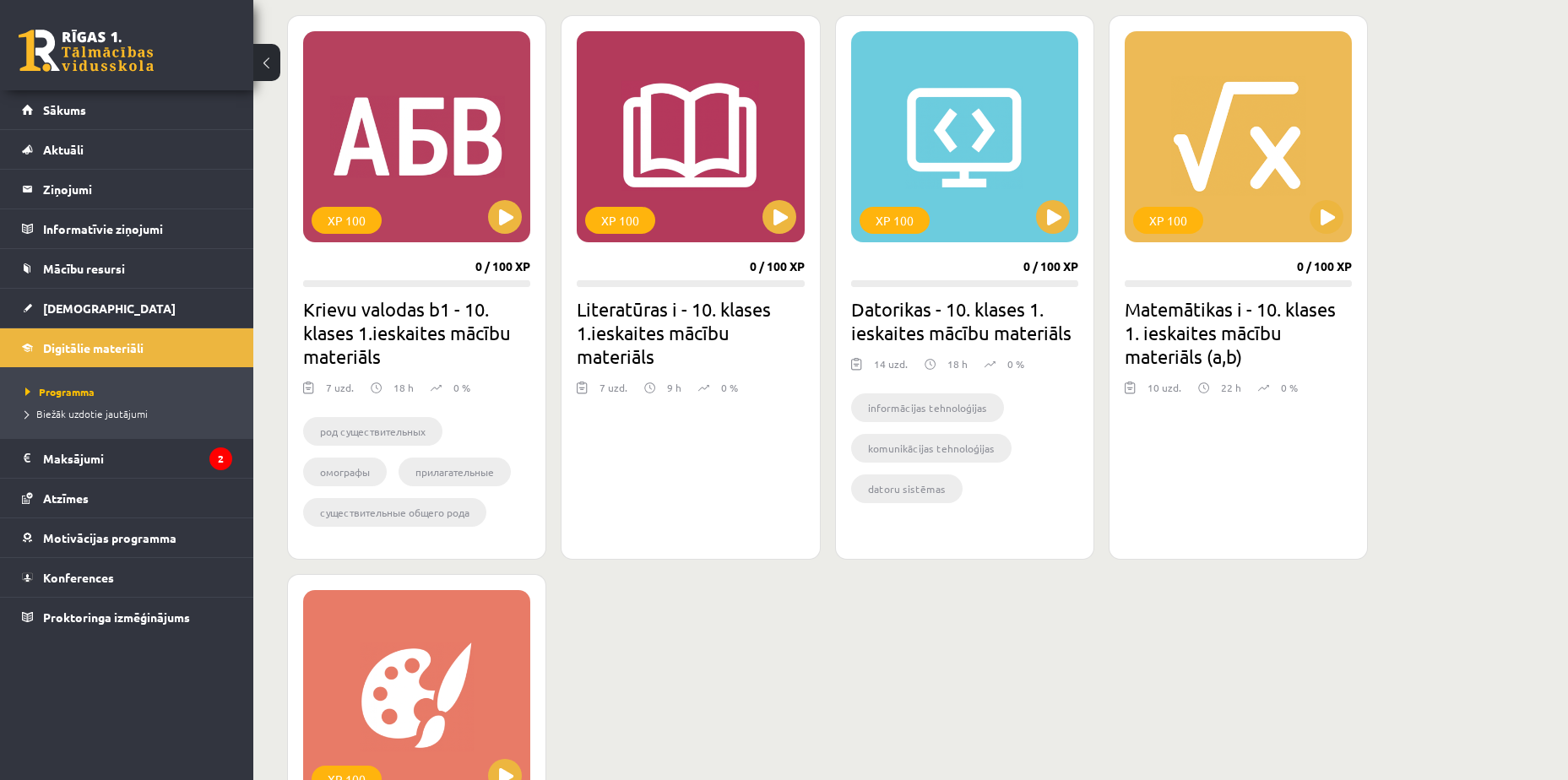
scroll to position [507, 0]
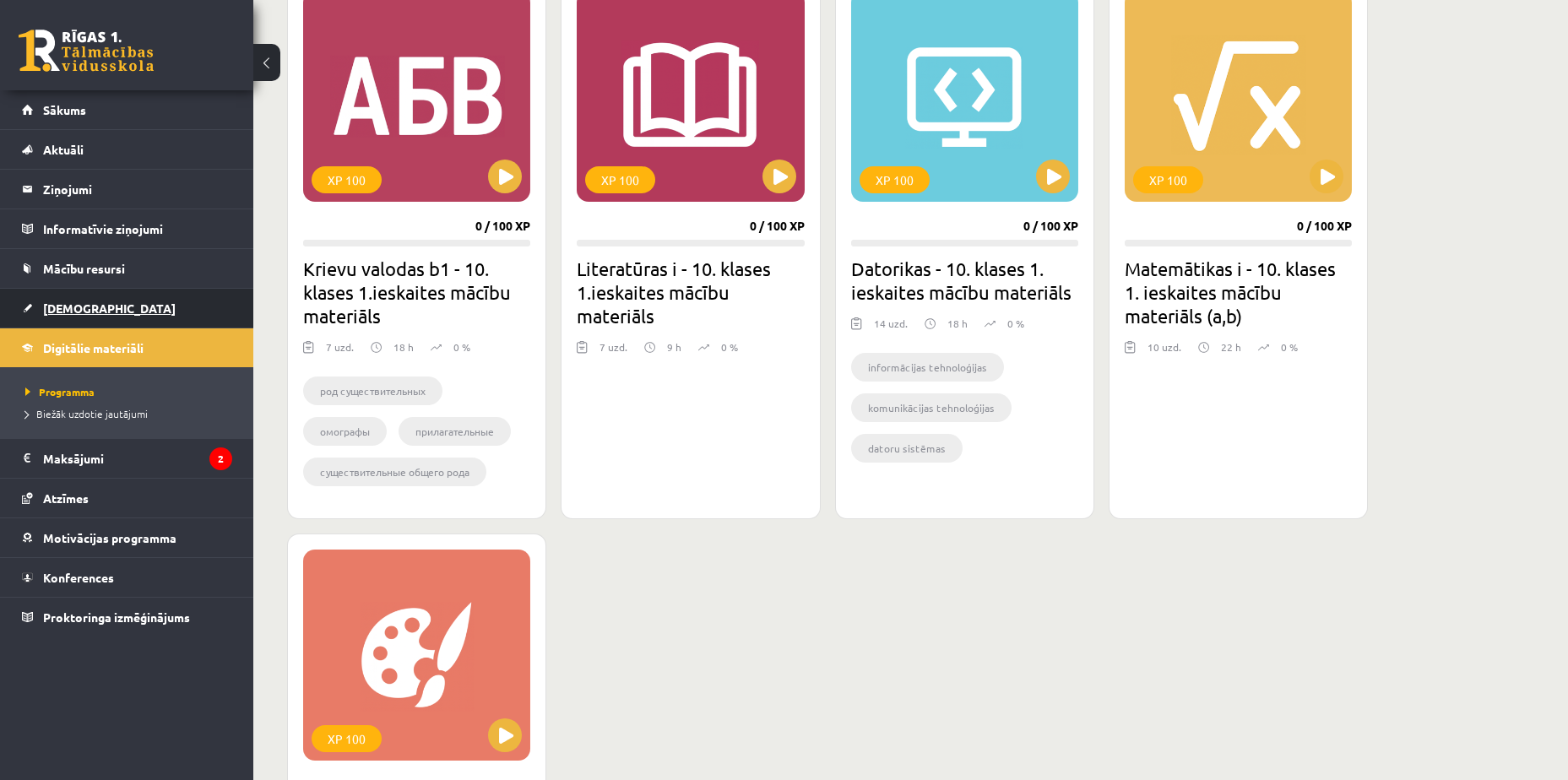
click at [96, 310] on link "[DEMOGRAPHIC_DATA]" at bounding box center [127, 309] width 210 height 39
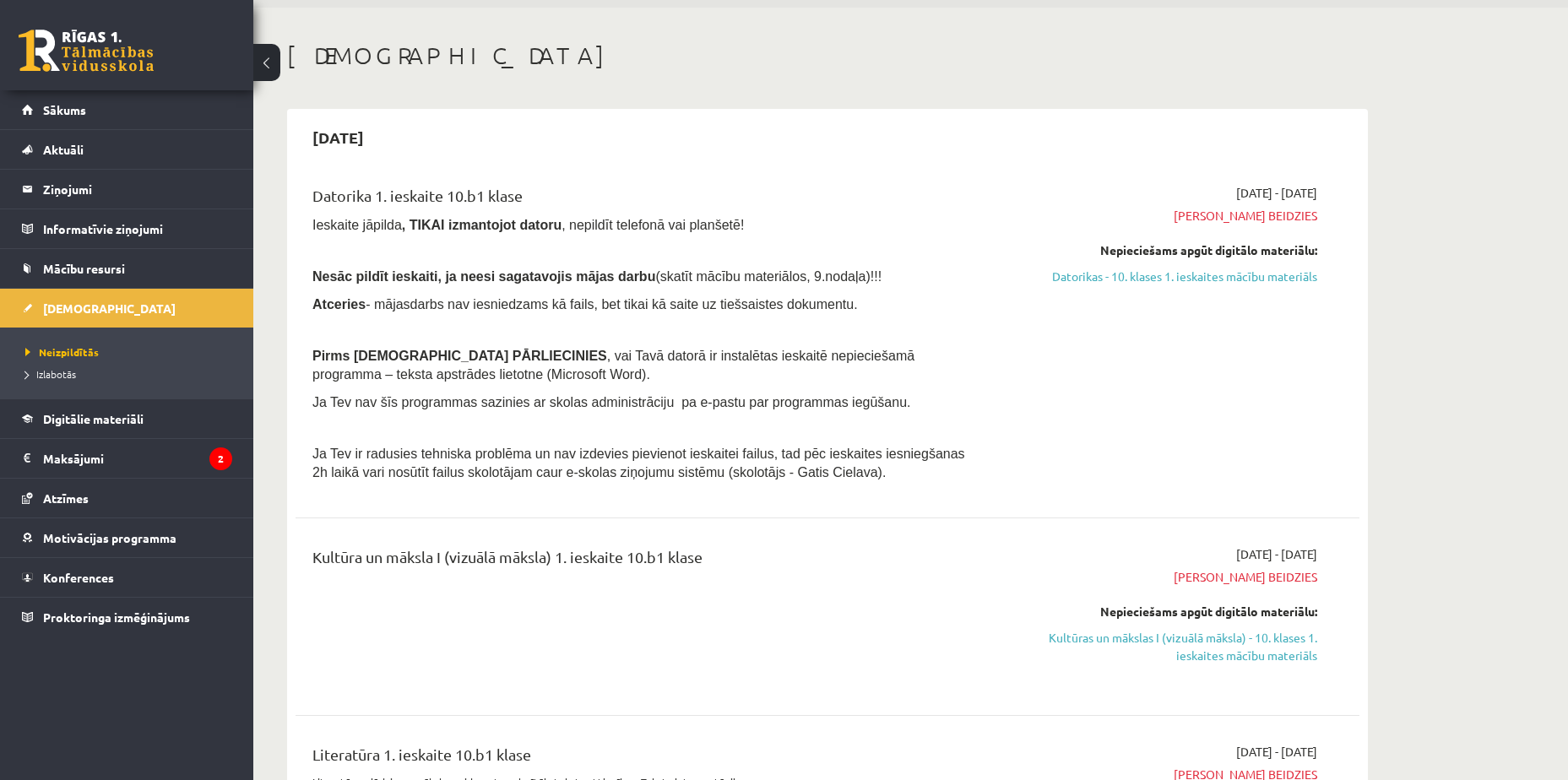
scroll to position [84, 0]
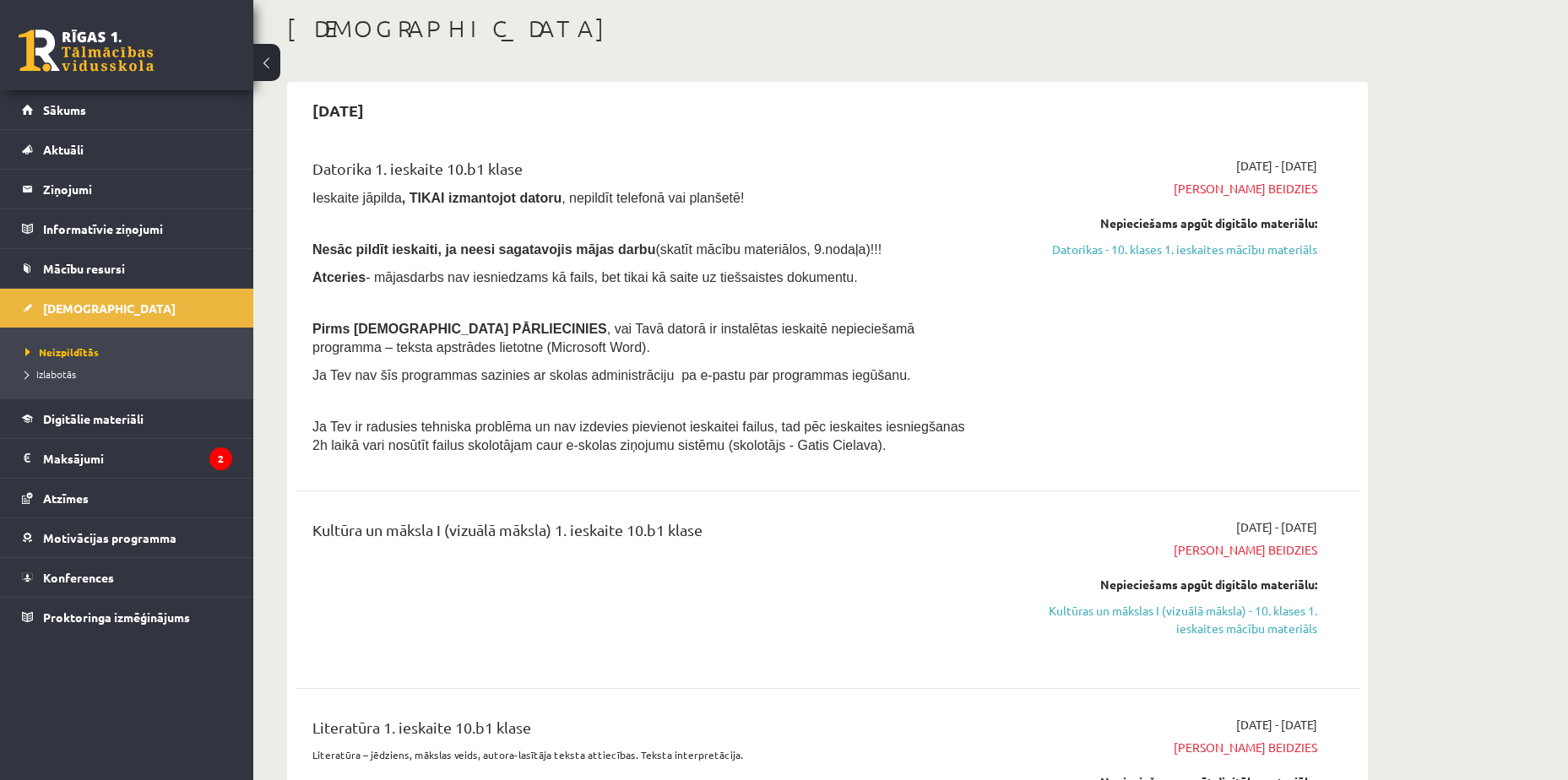
drag, startPoint x: 310, startPoint y: 164, endPoint x: 539, endPoint y: 167, distance: 229.0
click at [539, 167] on div "Datorika 1. ieskaite 10.b1 klase Ieskaite jāpilda , TIKAI izmantojot datoru , n…" at bounding box center [643, 310] width 686 height 307
click at [1088, 423] on div "[DATE] - [DATE] Termiņš beidzies Nepieciešams apgūt digitālo materiālu: Datorik…" at bounding box center [1158, 310] width 344 height 307
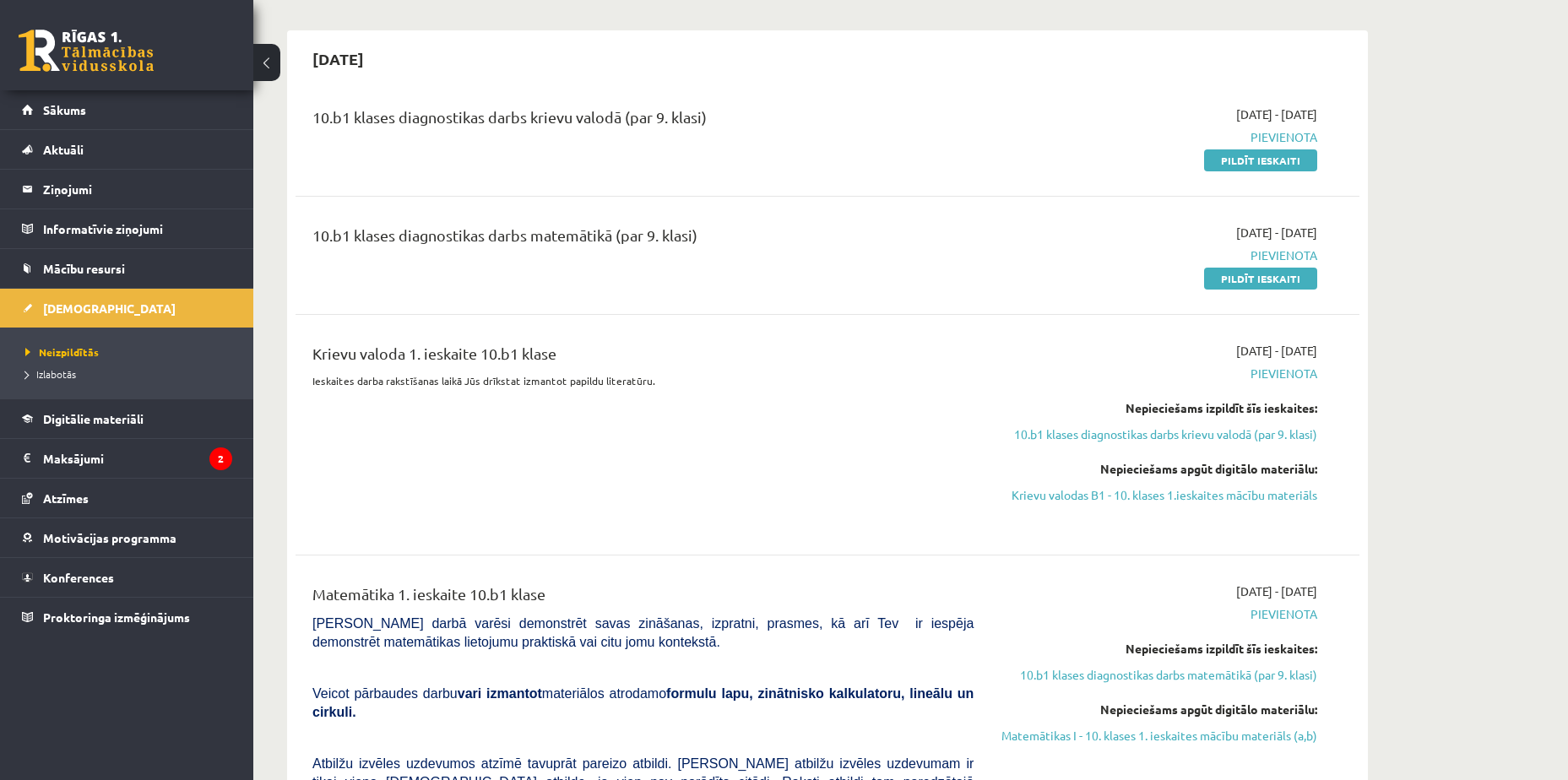
scroll to position [1013, 0]
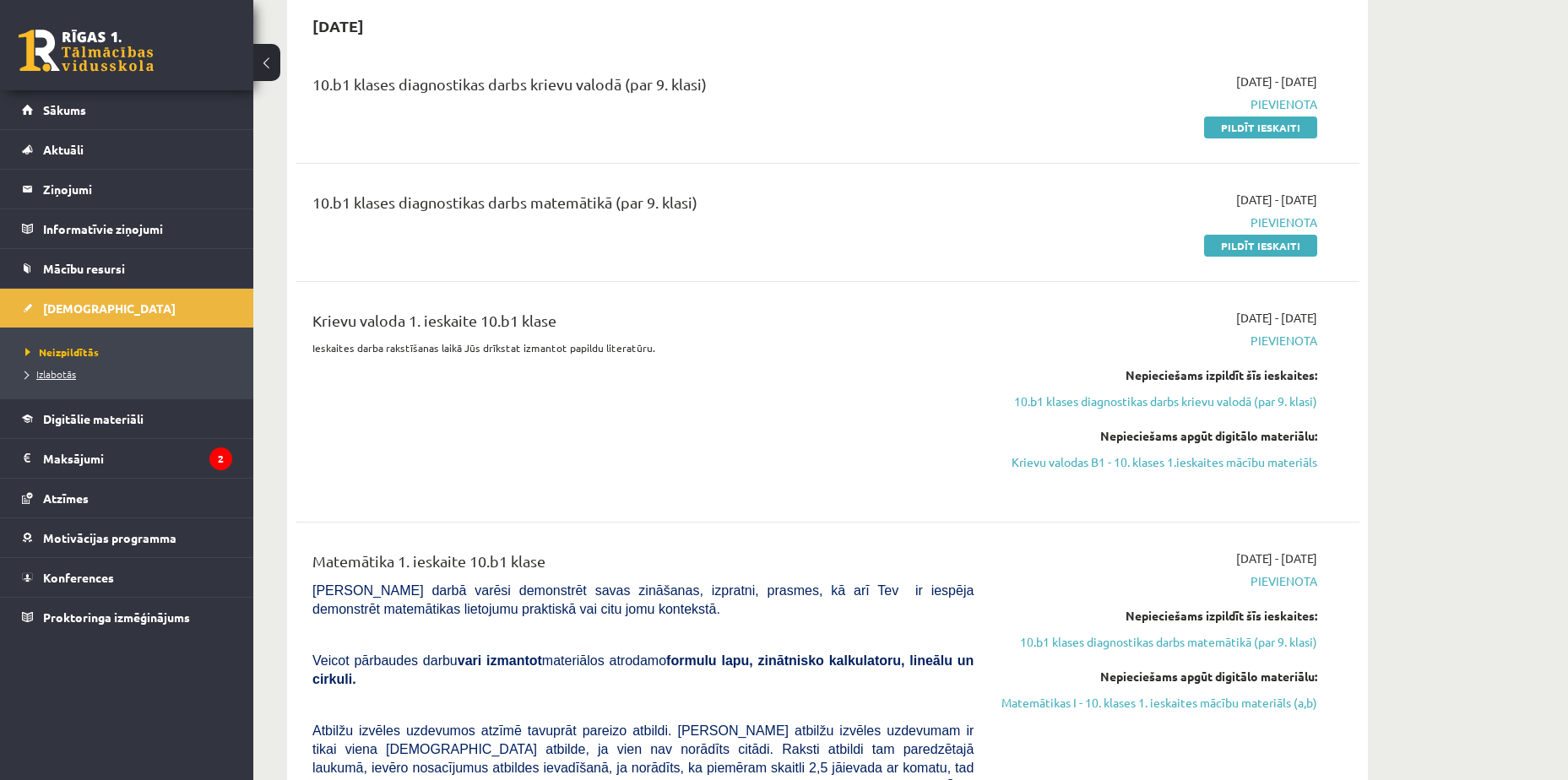
click at [88, 377] on link "Izlabotās" at bounding box center [131, 373] width 211 height 15
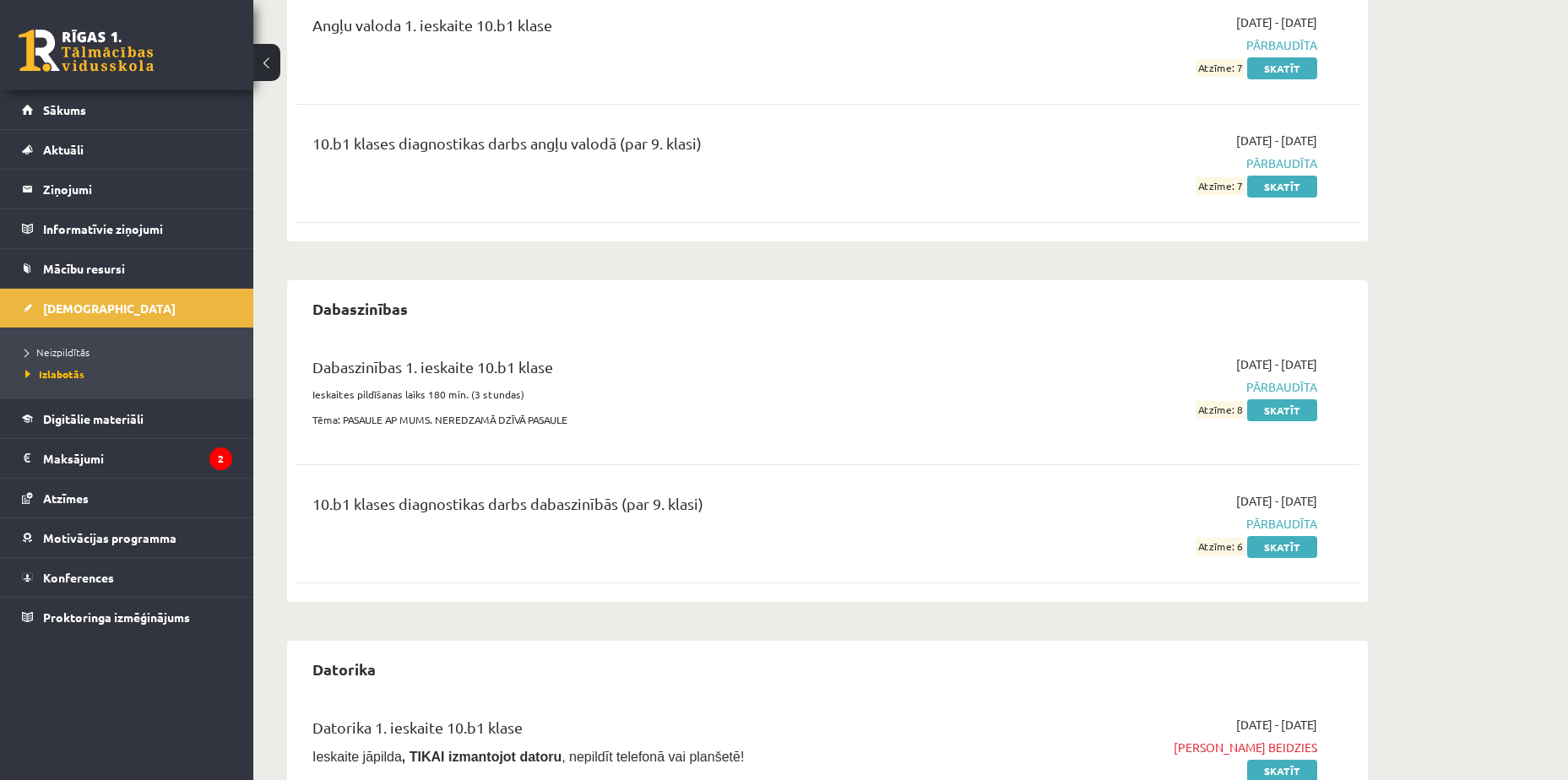
scroll to position [253, 0]
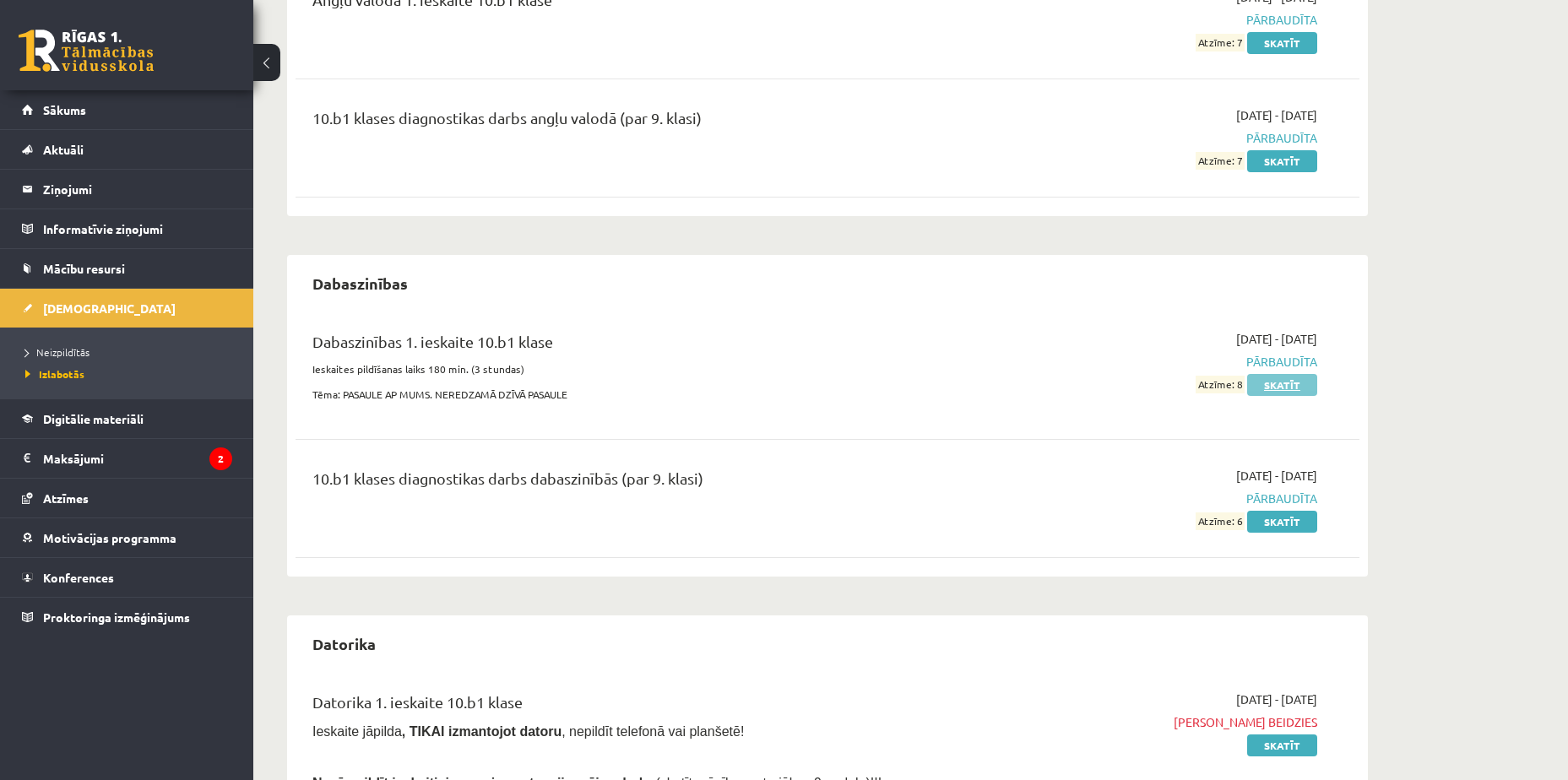
click at [1273, 388] on link "Skatīt" at bounding box center [1281, 385] width 70 height 22
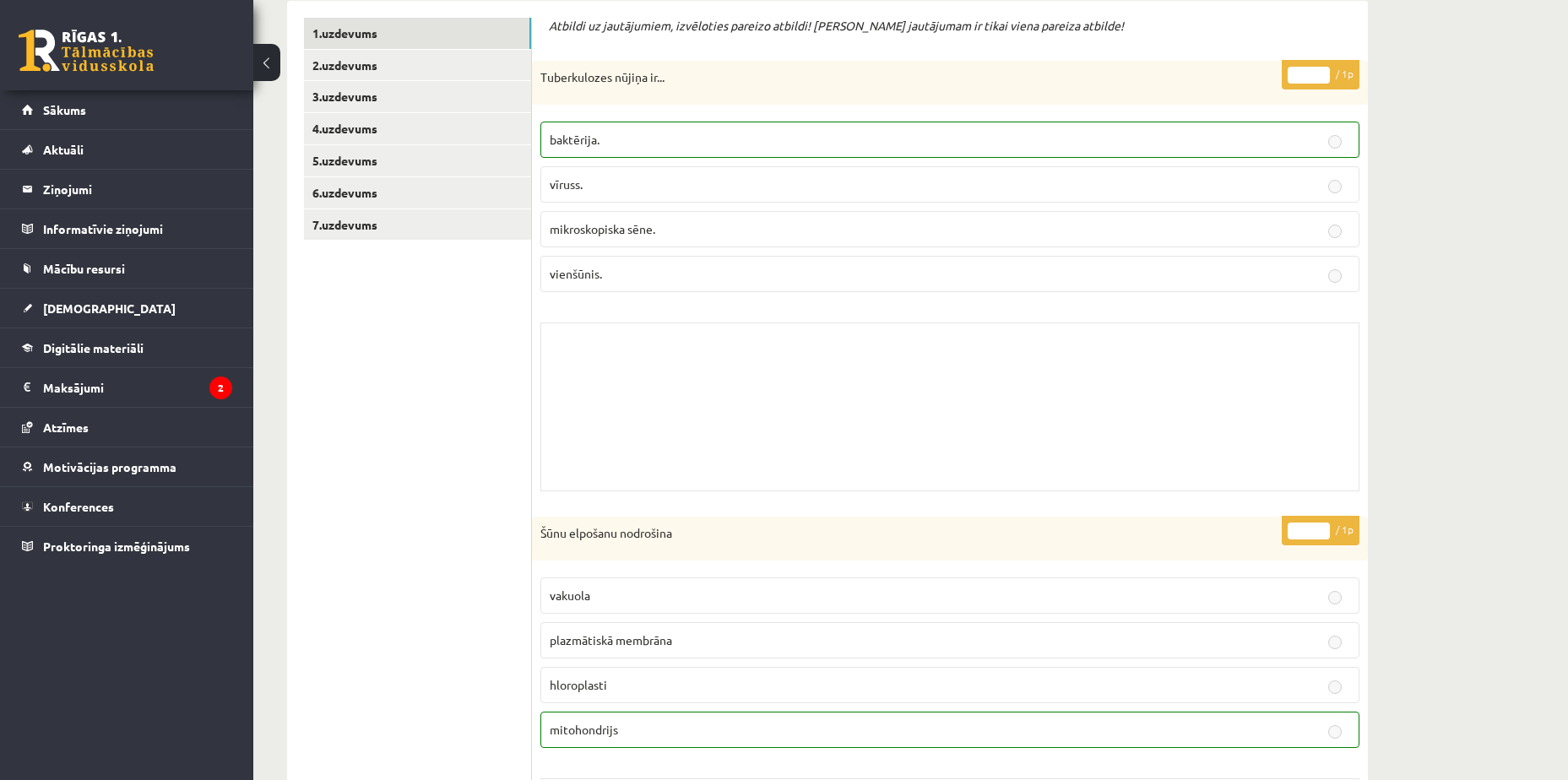
scroll to position [253, 0]
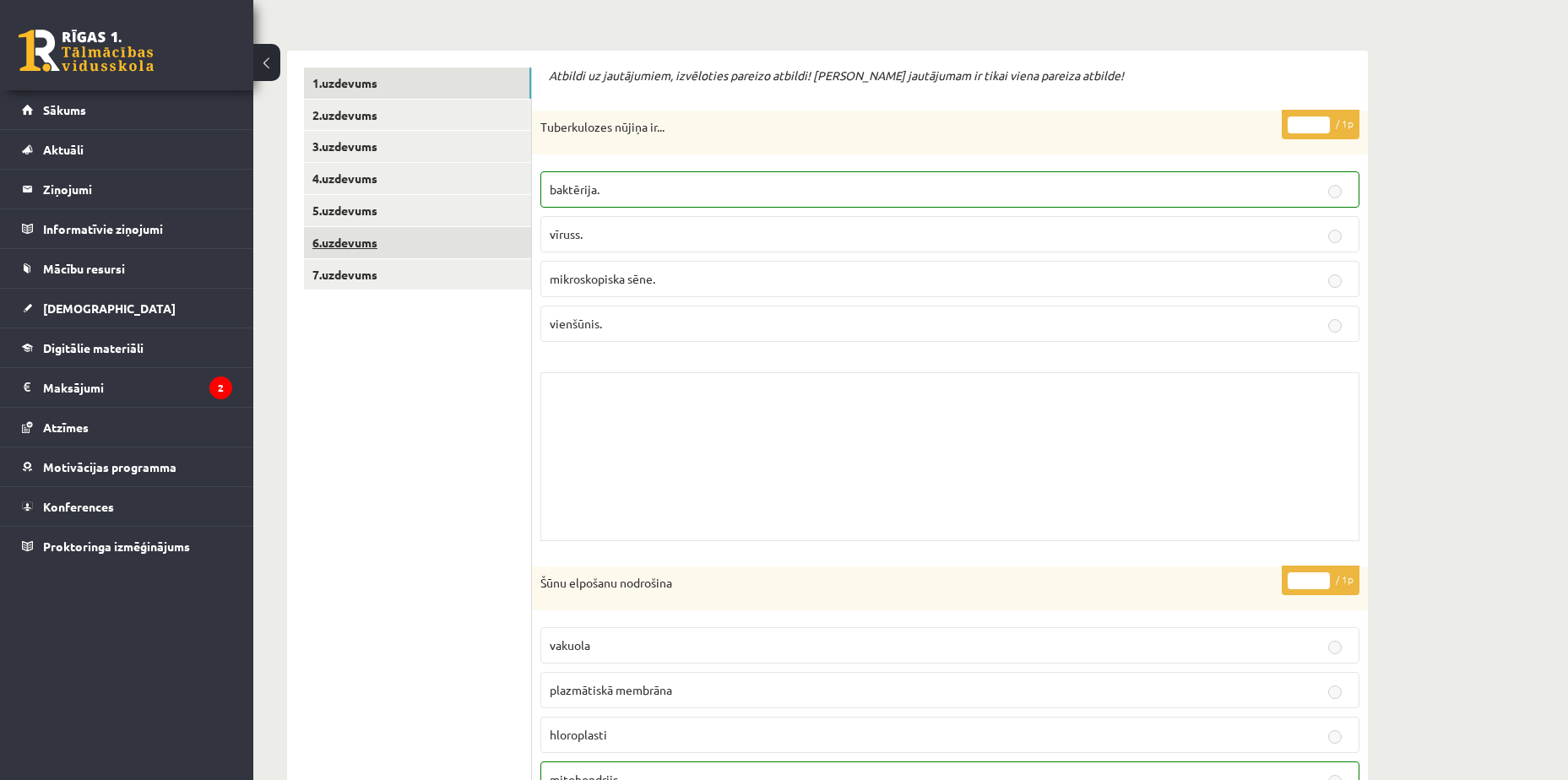
click at [437, 236] on link "6.uzdevums" at bounding box center [417, 242] width 227 height 31
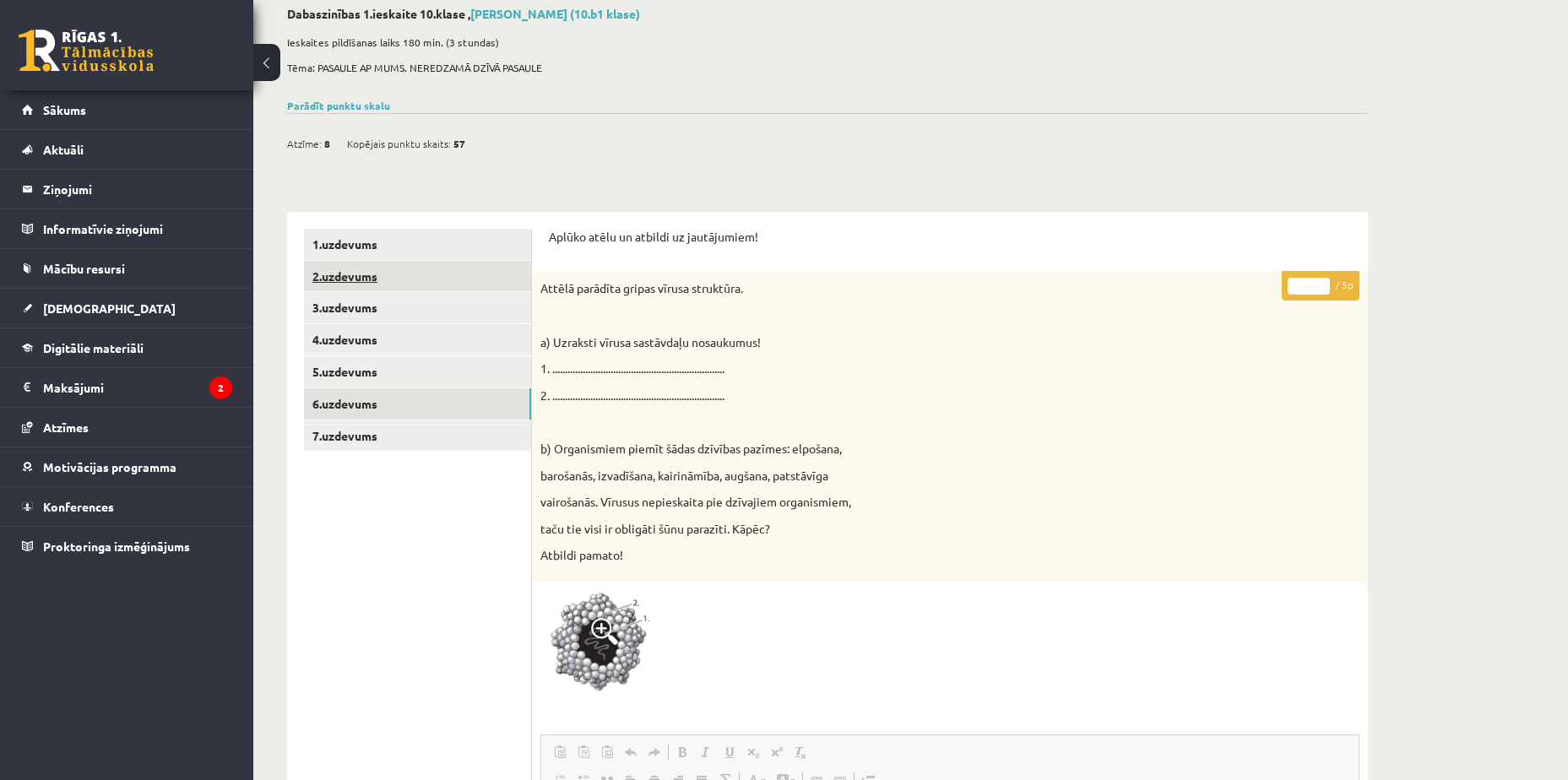
scroll to position [52, 0]
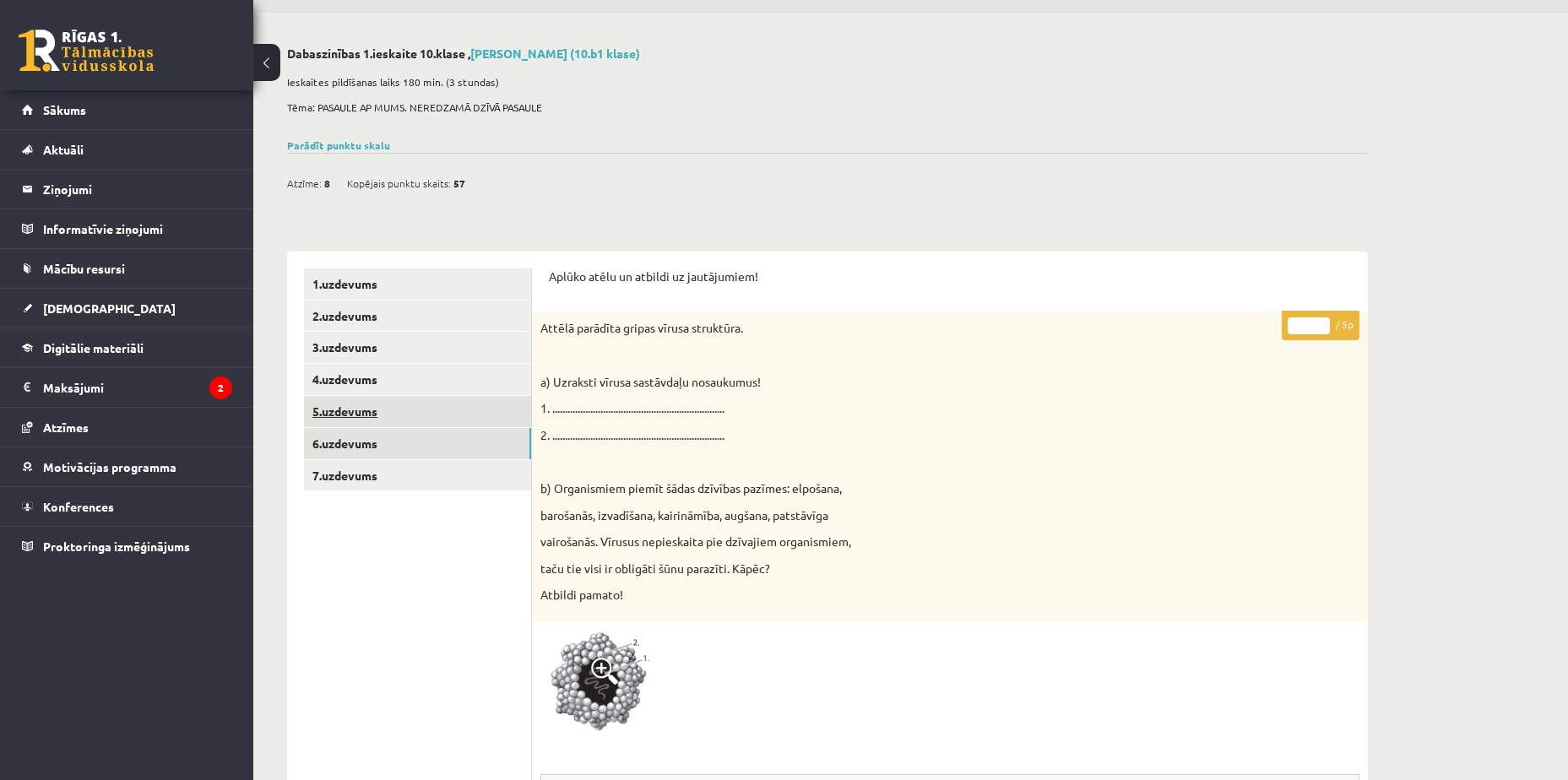
click at [437, 412] on link "5.uzdevums" at bounding box center [417, 411] width 227 height 31
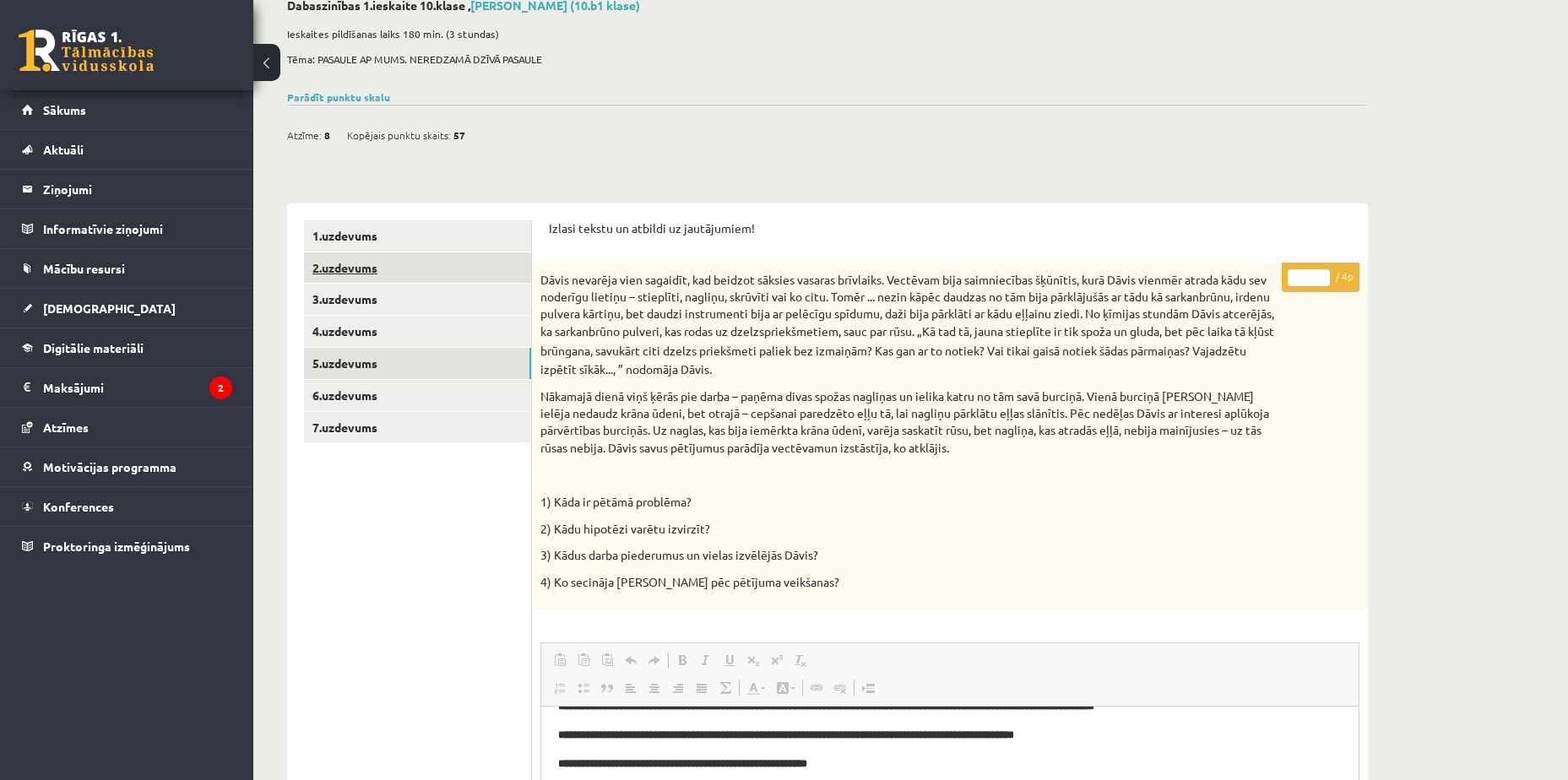
scroll to position [0, 0]
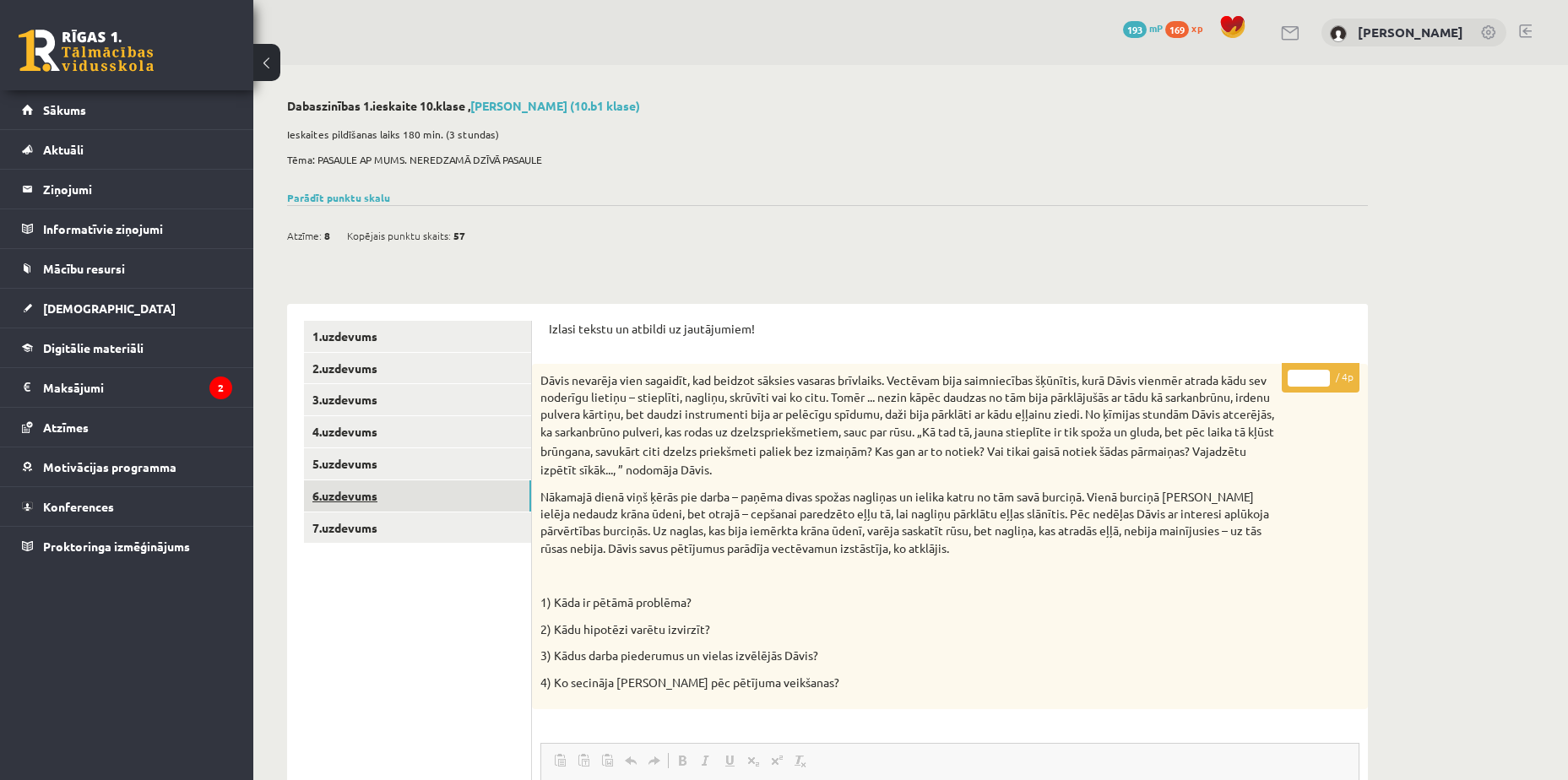
click at [432, 496] on link "6.uzdevums" at bounding box center [417, 495] width 227 height 31
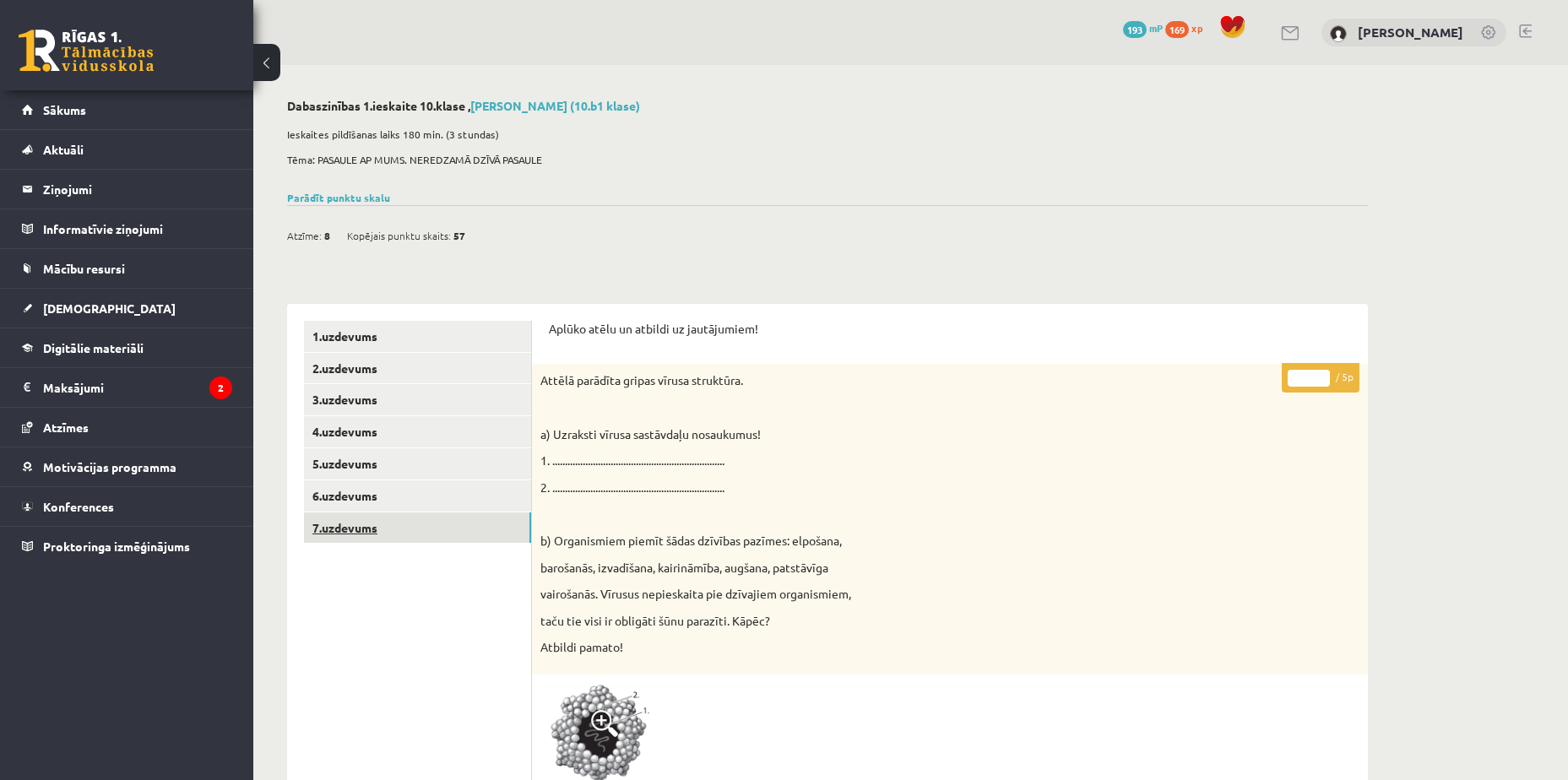
click at [433, 524] on link "7.uzdevums" at bounding box center [417, 528] width 227 height 31
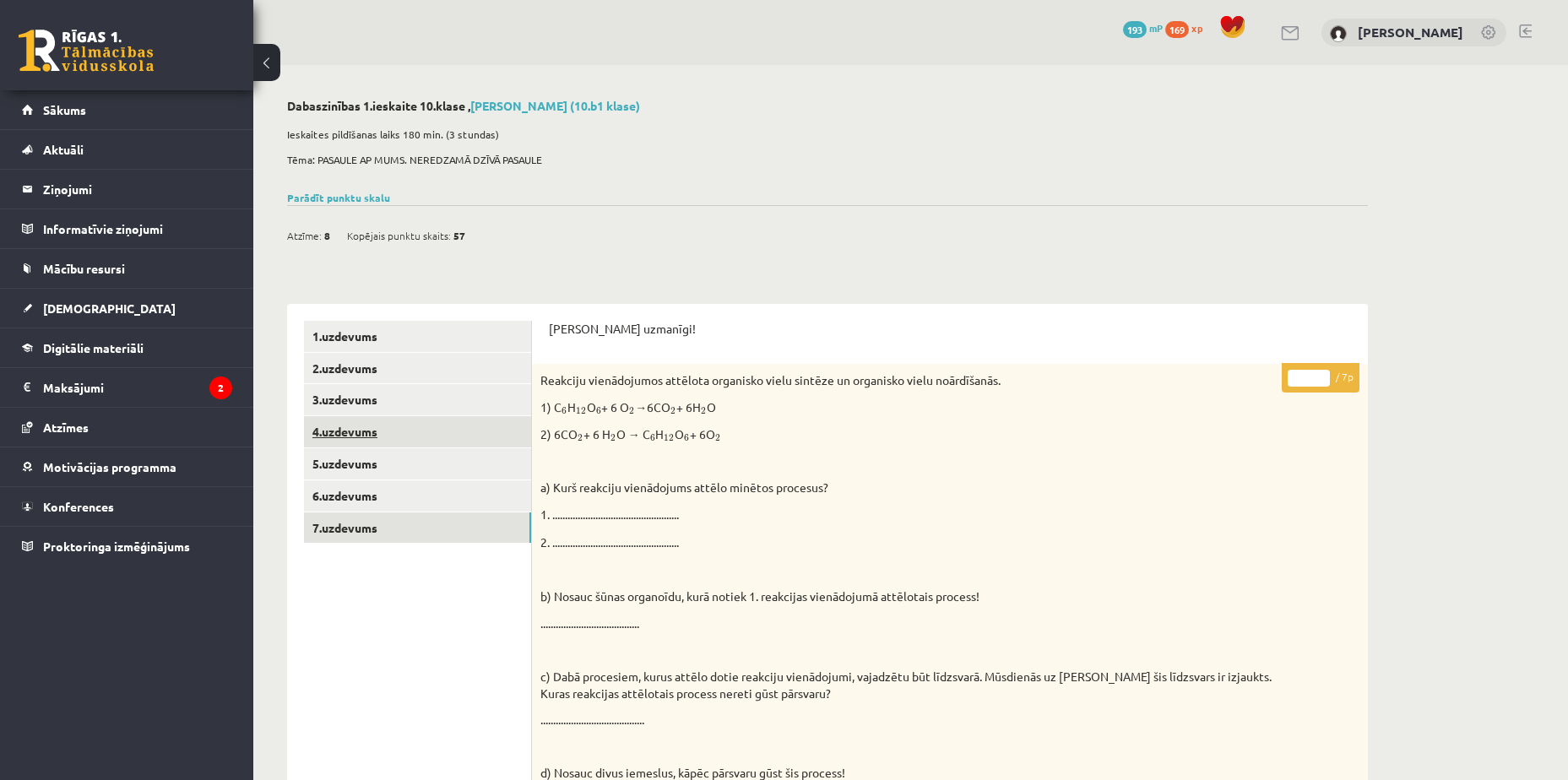
click at [408, 429] on link "4.uzdevums" at bounding box center [417, 432] width 227 height 31
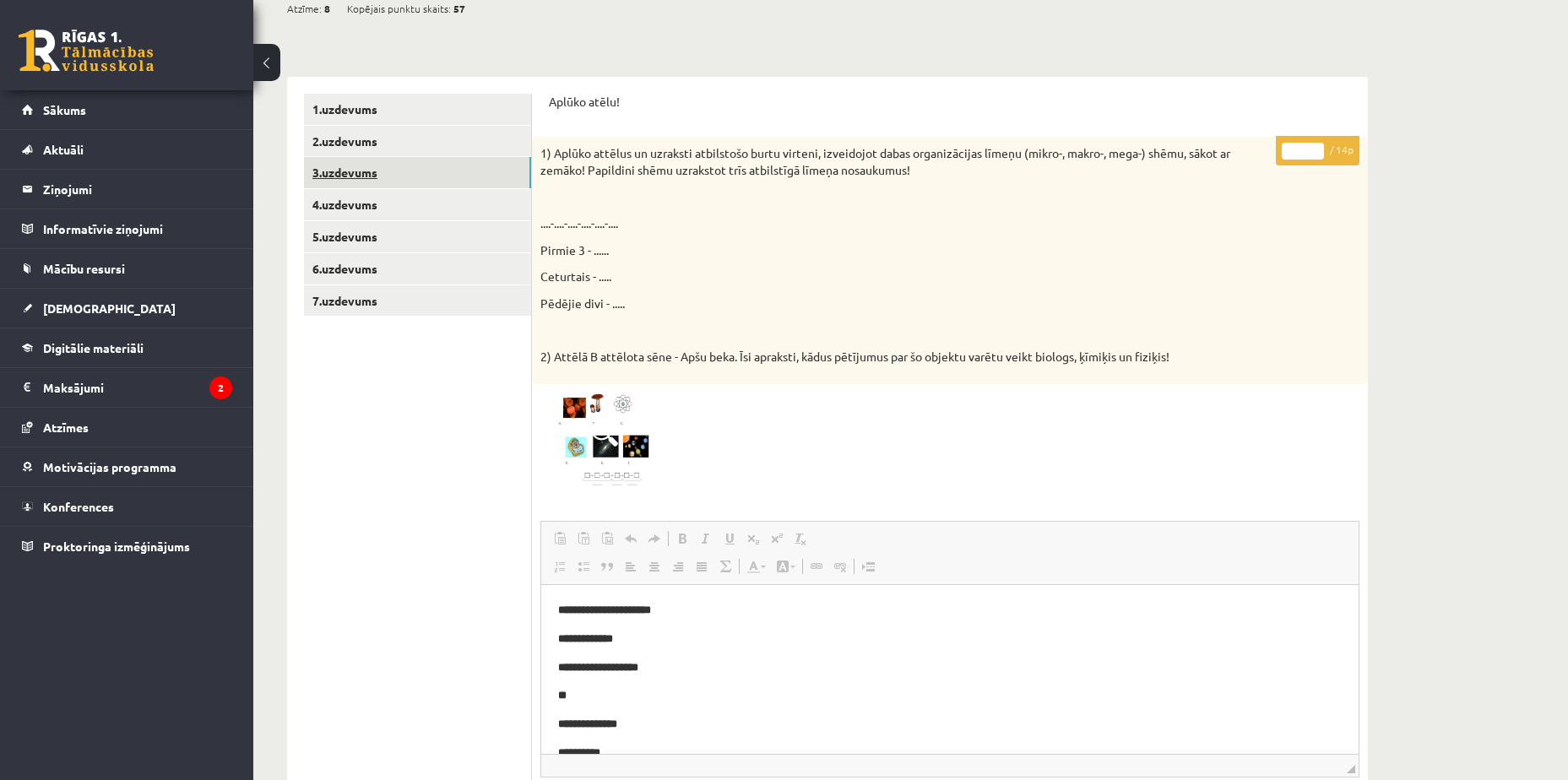
click at [456, 172] on link "3.uzdevums" at bounding box center [417, 172] width 227 height 31
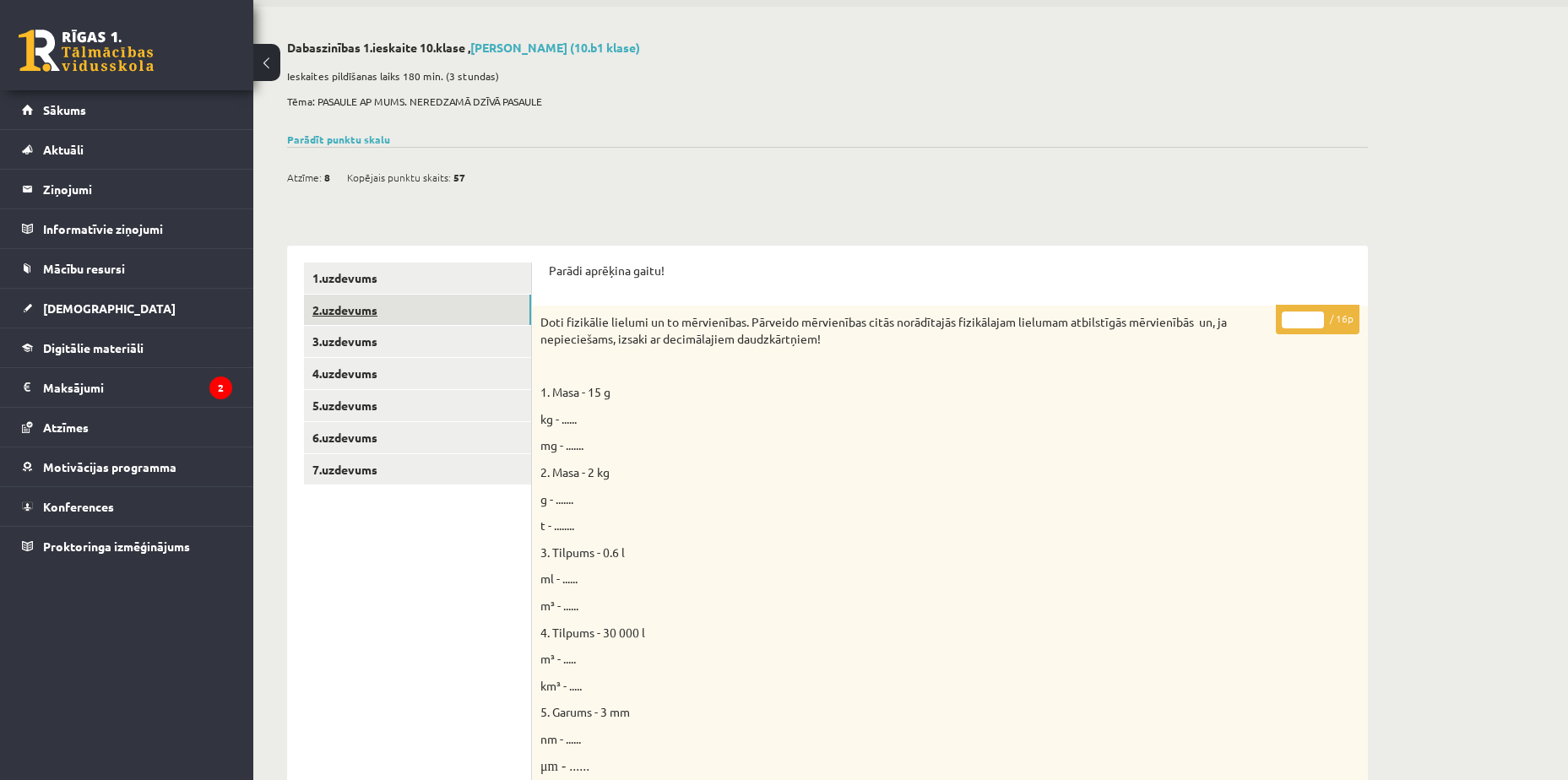
click at [436, 303] on link "2.uzdevums" at bounding box center [417, 310] width 227 height 31
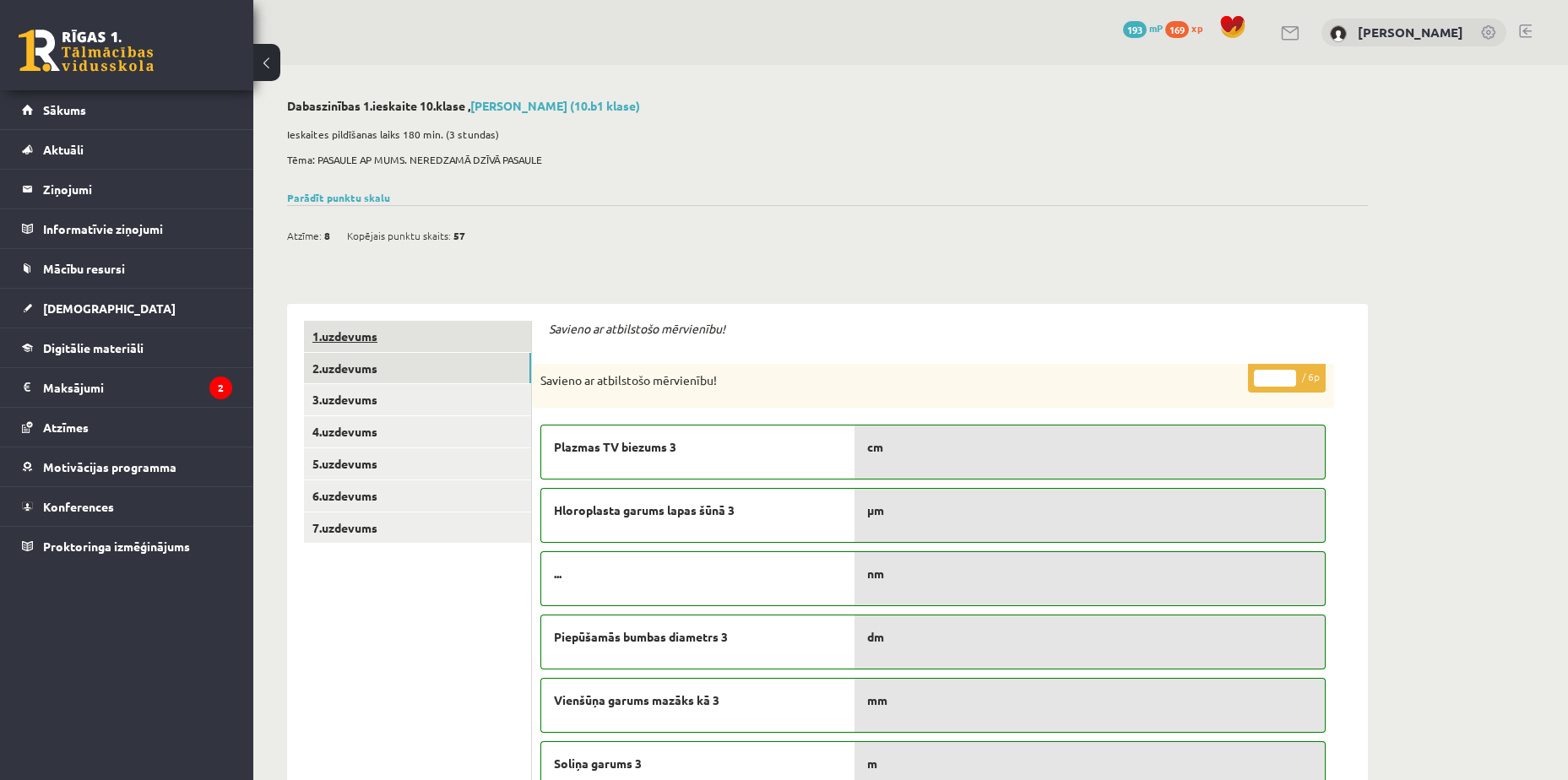
click at [402, 345] on link "1.uzdevums" at bounding box center [417, 336] width 227 height 31
